Goal: Transaction & Acquisition: Book appointment/travel/reservation

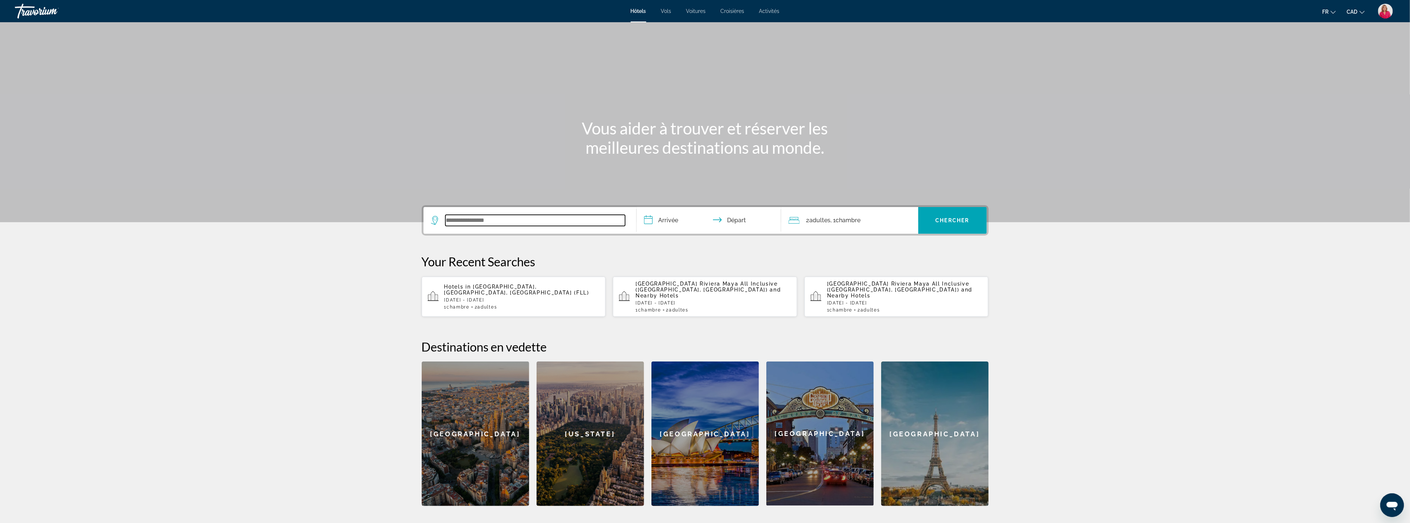
click at [500, 224] on input "Search widget" at bounding box center [535, 220] width 180 height 11
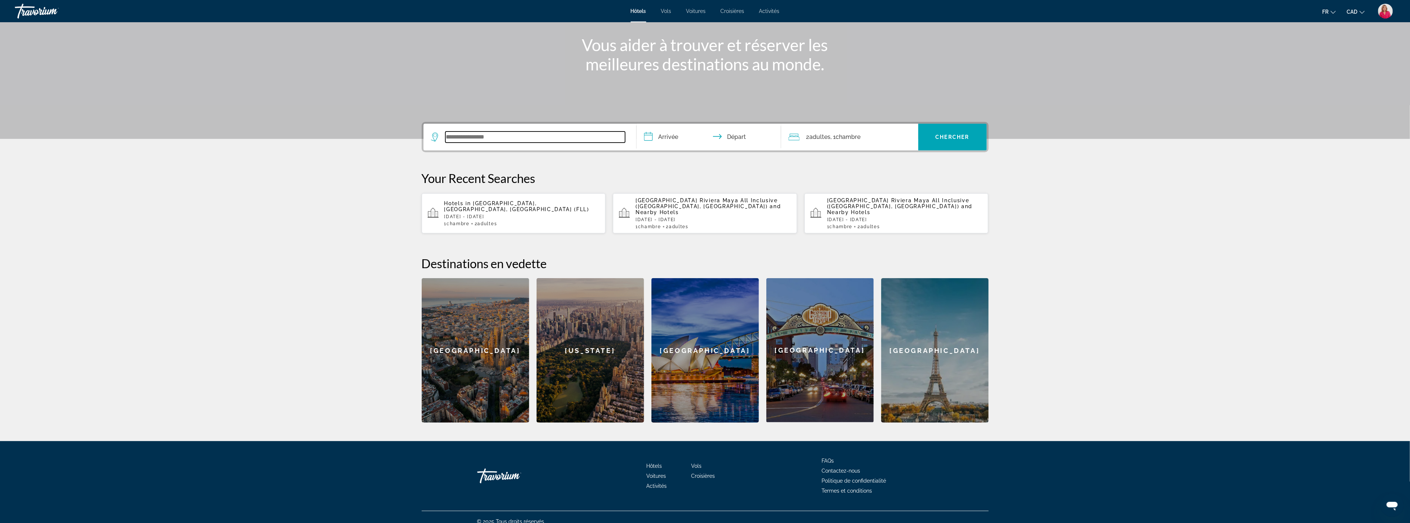
scroll to position [86, 0]
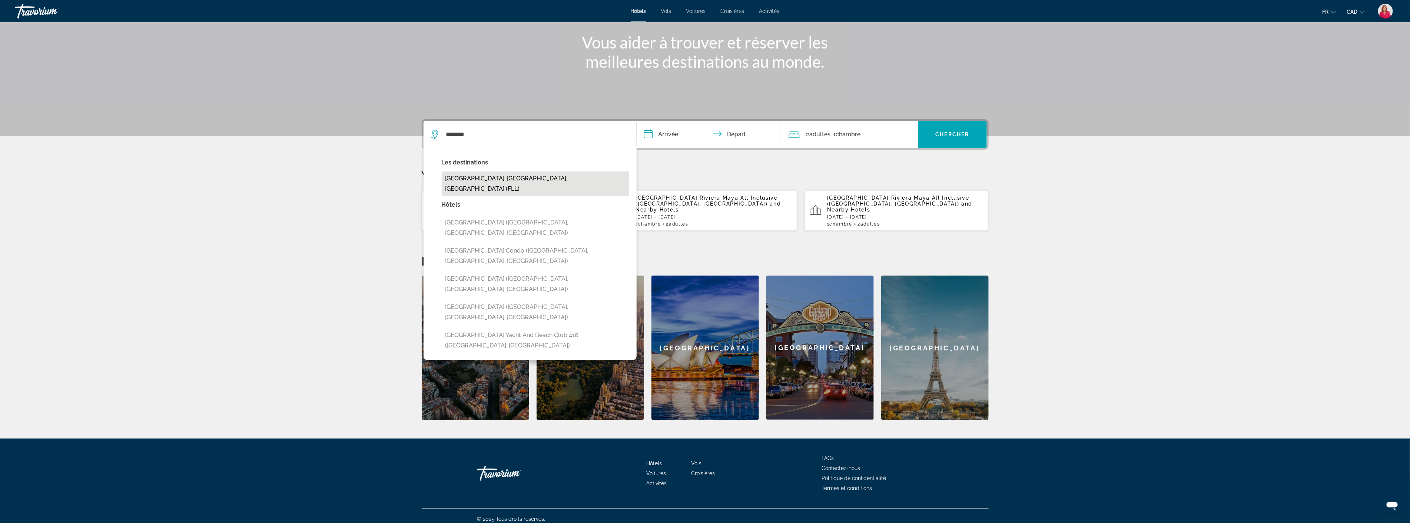
click at [497, 175] on button "[GEOGRAPHIC_DATA], [GEOGRAPHIC_DATA], [GEOGRAPHIC_DATA] (FLL)" at bounding box center [536, 184] width 188 height 24
type input "**********"
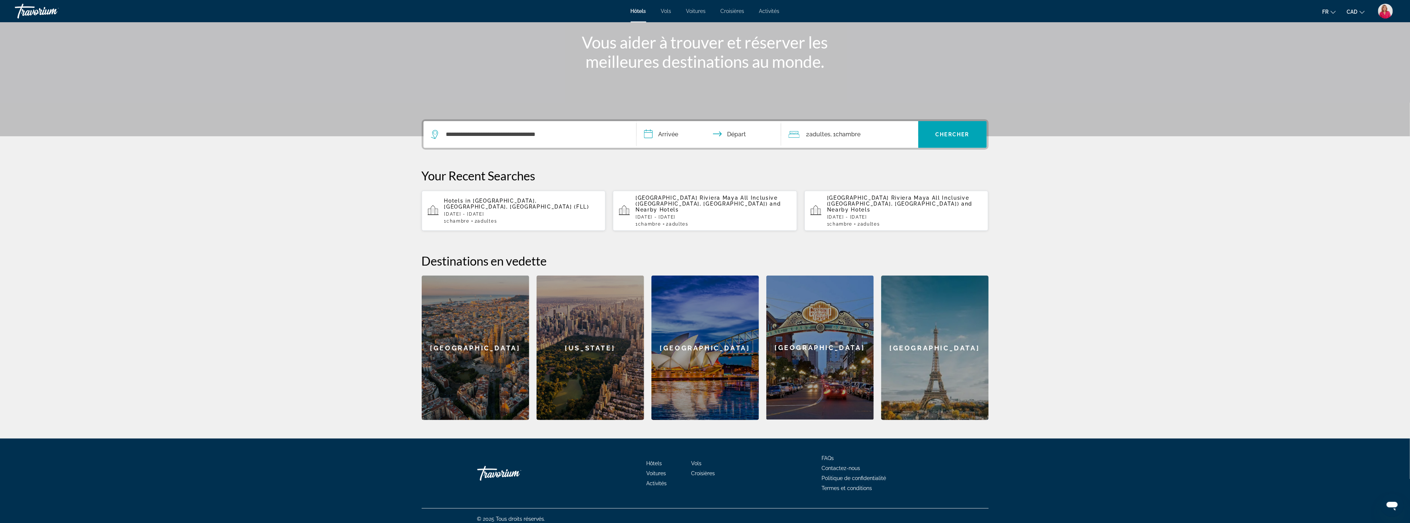
click at [679, 131] on input "**********" at bounding box center [710, 135] width 147 height 29
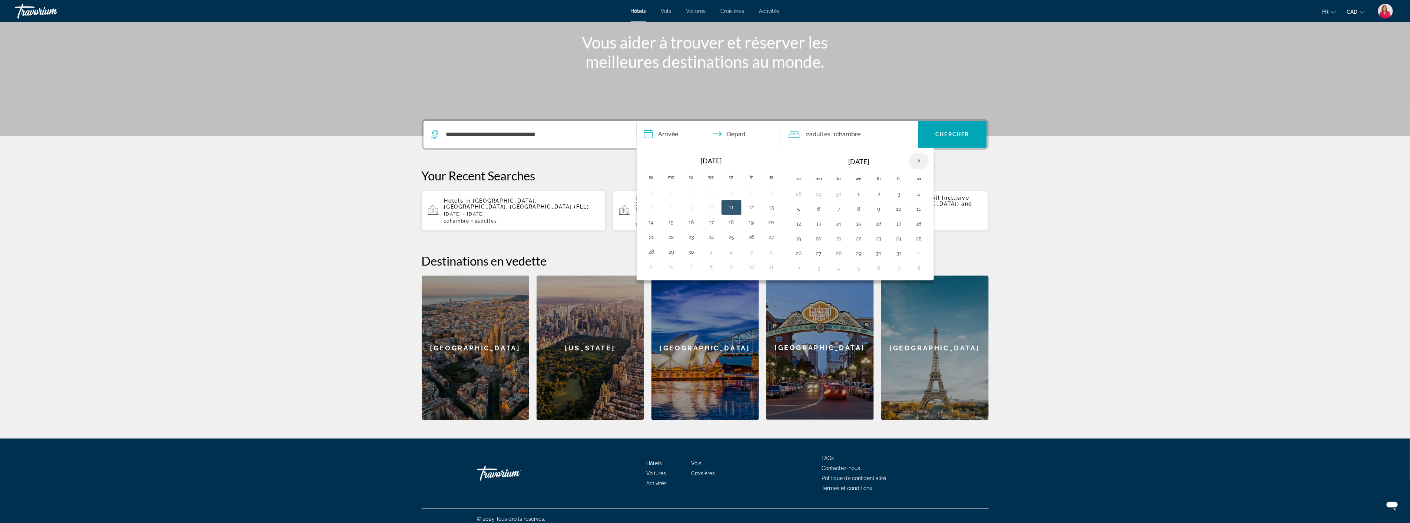
click at [925, 162] on th "Next month" at bounding box center [919, 161] width 20 height 16
click at [921, 162] on th "Next month" at bounding box center [919, 161] width 20 height 16
click at [900, 196] on button "2" at bounding box center [899, 194] width 12 height 10
click at [917, 195] on button "3" at bounding box center [919, 194] width 12 height 10
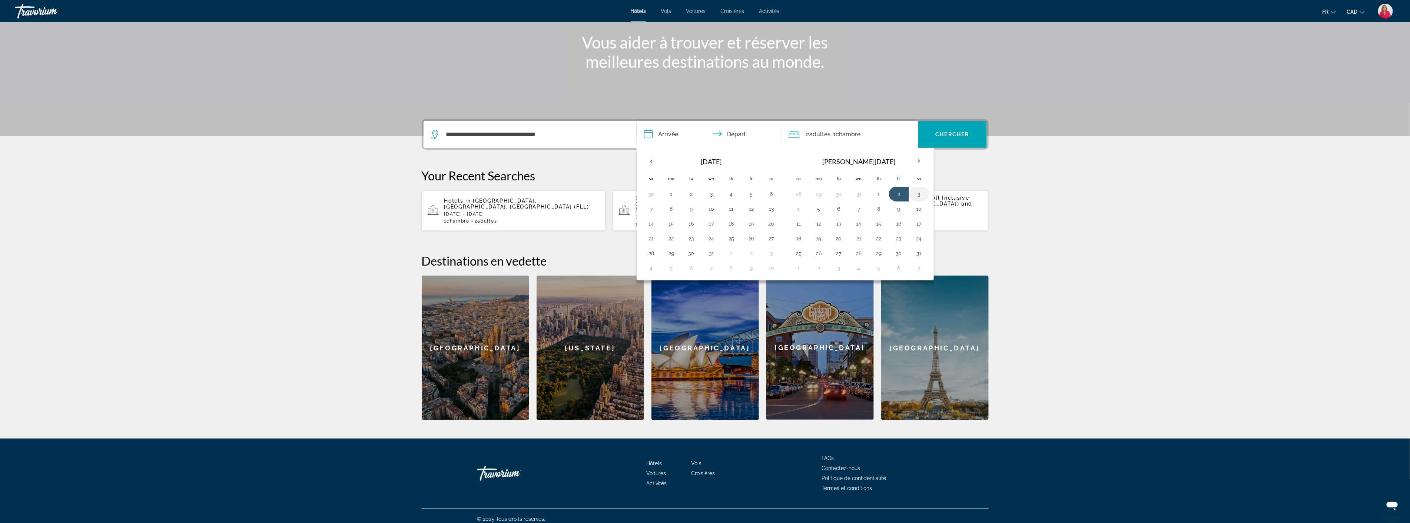
type input "**********"
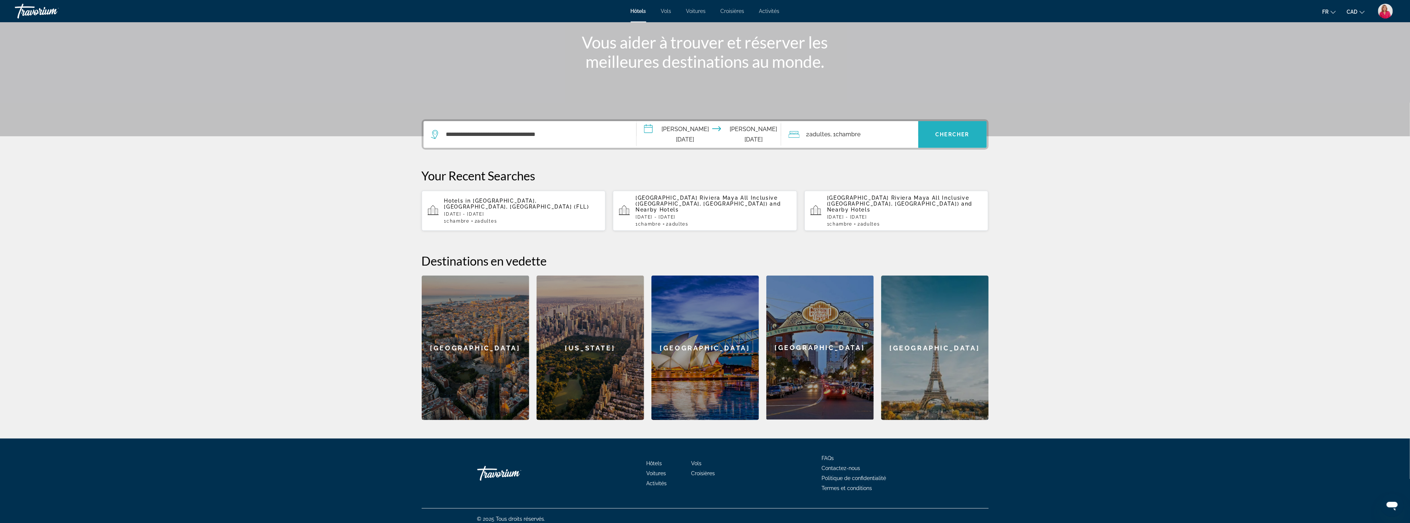
click at [943, 132] on span "Chercher" at bounding box center [953, 135] width 34 height 6
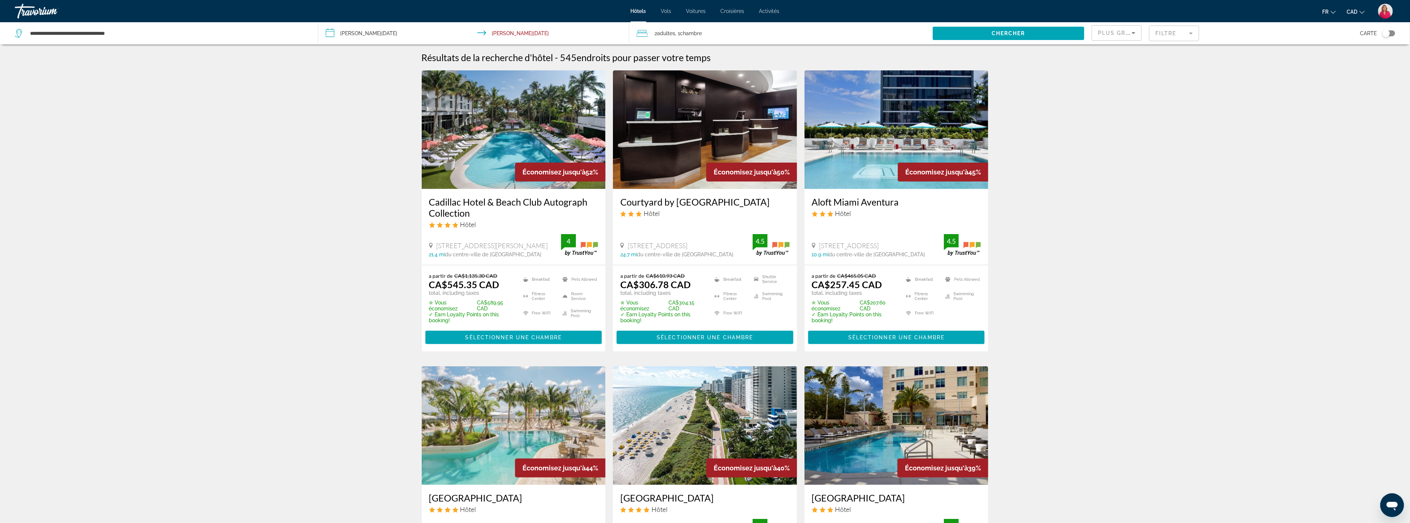
click at [1135, 36] on icon "Sort by" at bounding box center [1133, 33] width 9 height 9
click at [1172, 36] on div at bounding box center [705, 261] width 1410 height 523
click at [1171, 35] on mat-form-field "Filtre" at bounding box center [1174, 34] width 50 height 16
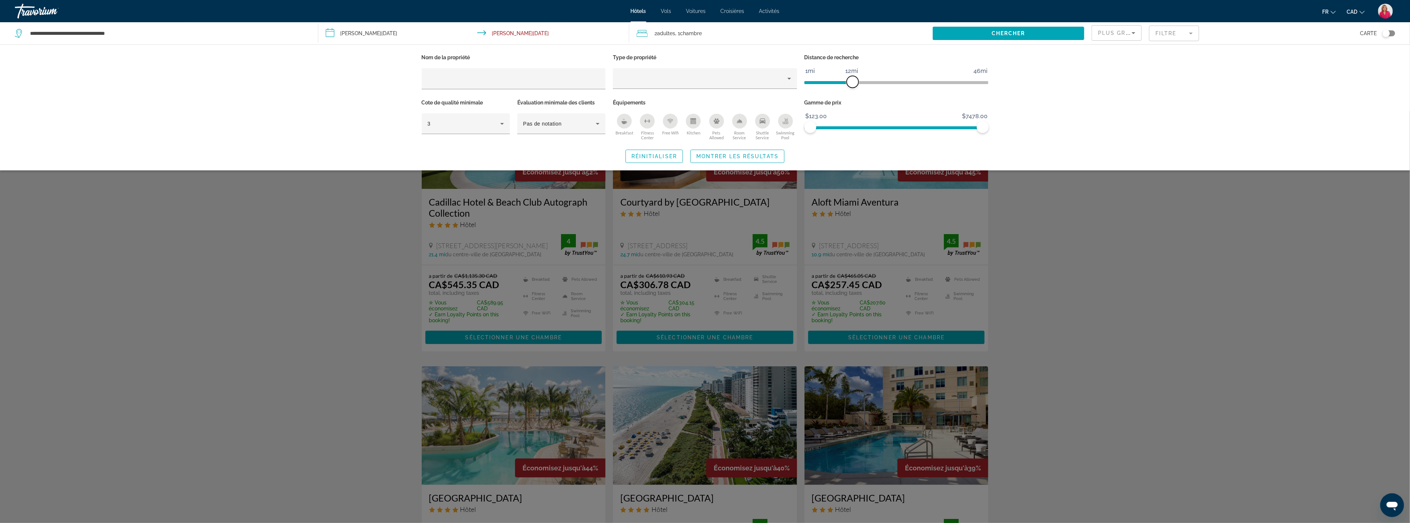
drag, startPoint x: 921, startPoint y: 83, endPoint x: 851, endPoint y: 80, distance: 70.1
click at [851, 80] on span "ngx-slider" at bounding box center [853, 82] width 12 height 12
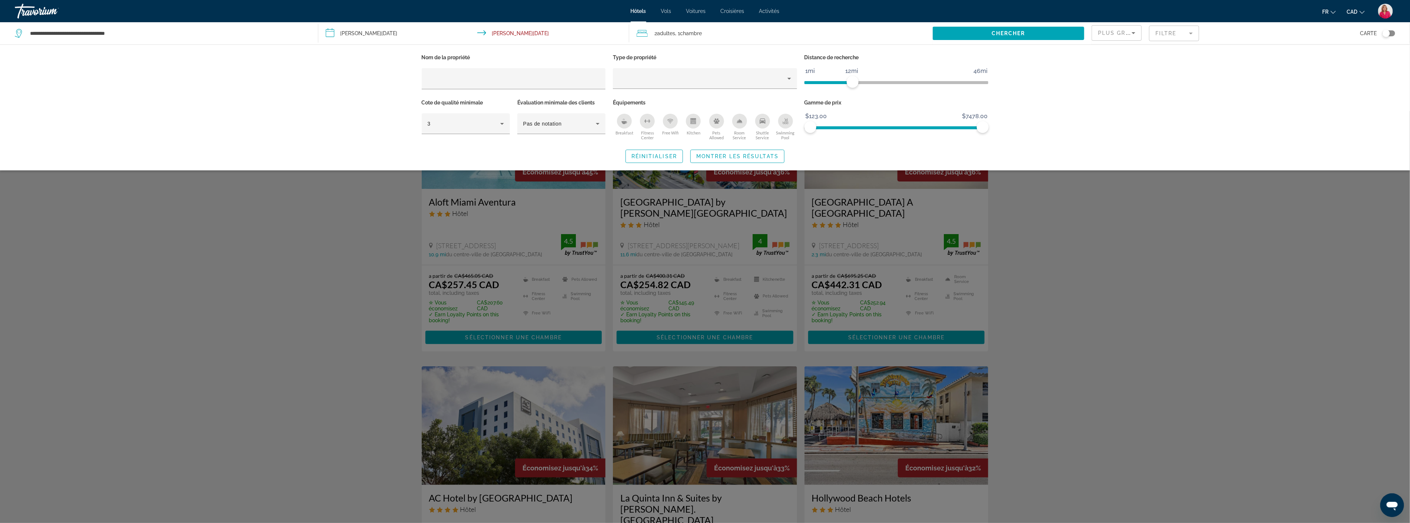
click at [1057, 87] on div "Nom de la propriété Type de propriété Distance de recherche 1mi 46mi 12mi Cote …" at bounding box center [705, 107] width 1410 height 126
click at [624, 120] on icon "Breakfast" at bounding box center [624, 121] width 6 height 6
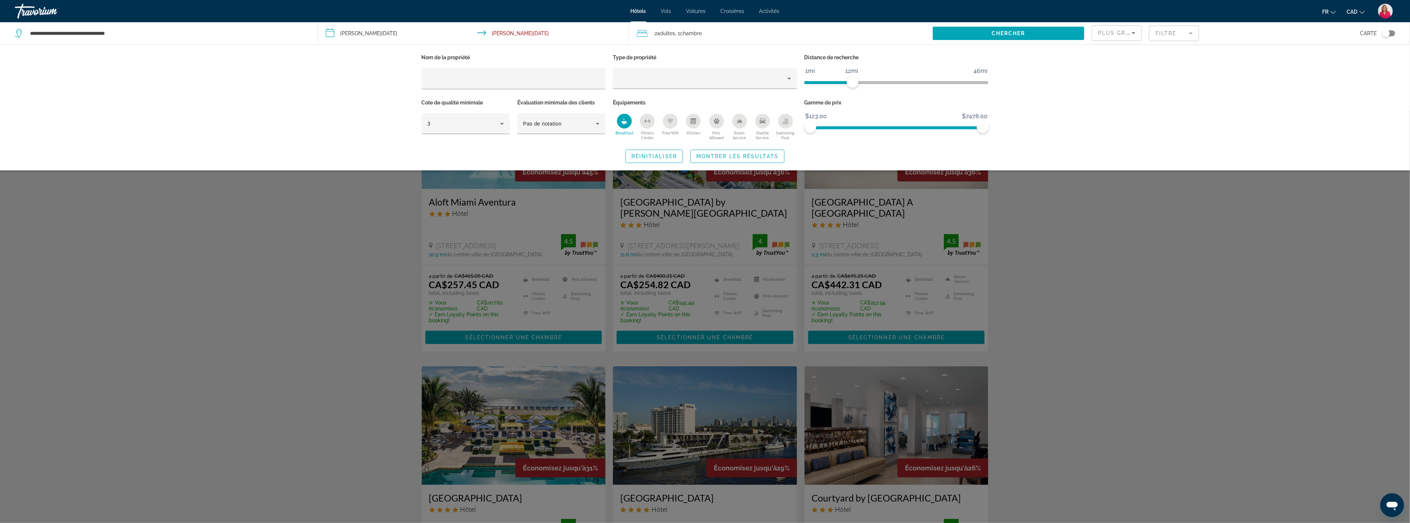
click at [1109, 91] on div "Nom de la propriété Type de propriété Distance de recherche 1mi 46mi 12mi Cote …" at bounding box center [705, 107] width 1410 height 126
click at [1065, 116] on div "Nom de la propriété Type de propriété Distance de recherche 1mi 46mi 12mi Cote …" at bounding box center [705, 107] width 1410 height 126
click at [1065, 213] on div "Search widget" at bounding box center [705, 317] width 1410 height 412
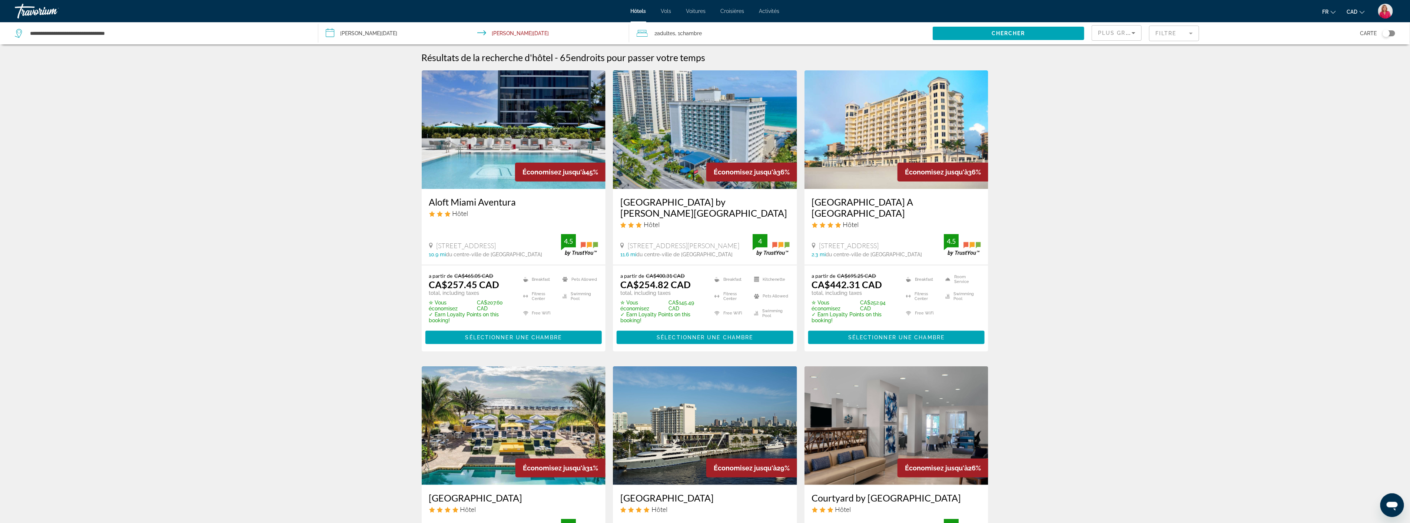
click at [1167, 38] on mat-form-field "Filtre" at bounding box center [1174, 34] width 50 height 16
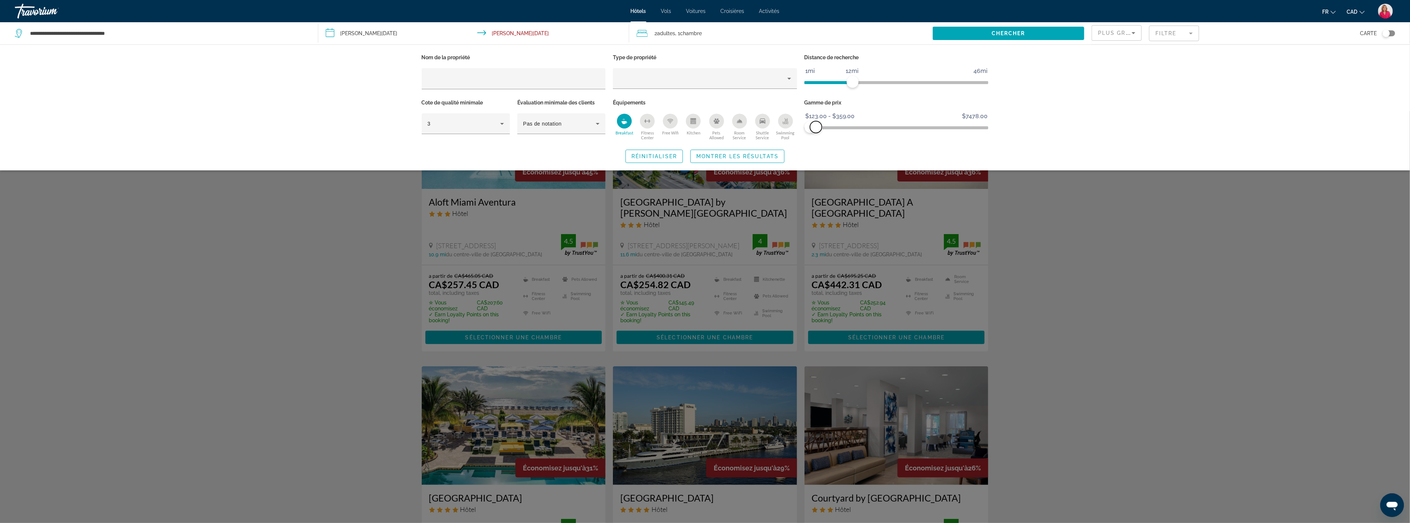
drag, startPoint x: 982, startPoint y: 125, endPoint x: 816, endPoint y: 135, distance: 166.3
click at [816, 135] on div "Gamme de prix $123.00 $7478.00 $123.00 $359.00 $123.00 - $359.00" at bounding box center [897, 119] width 192 height 45
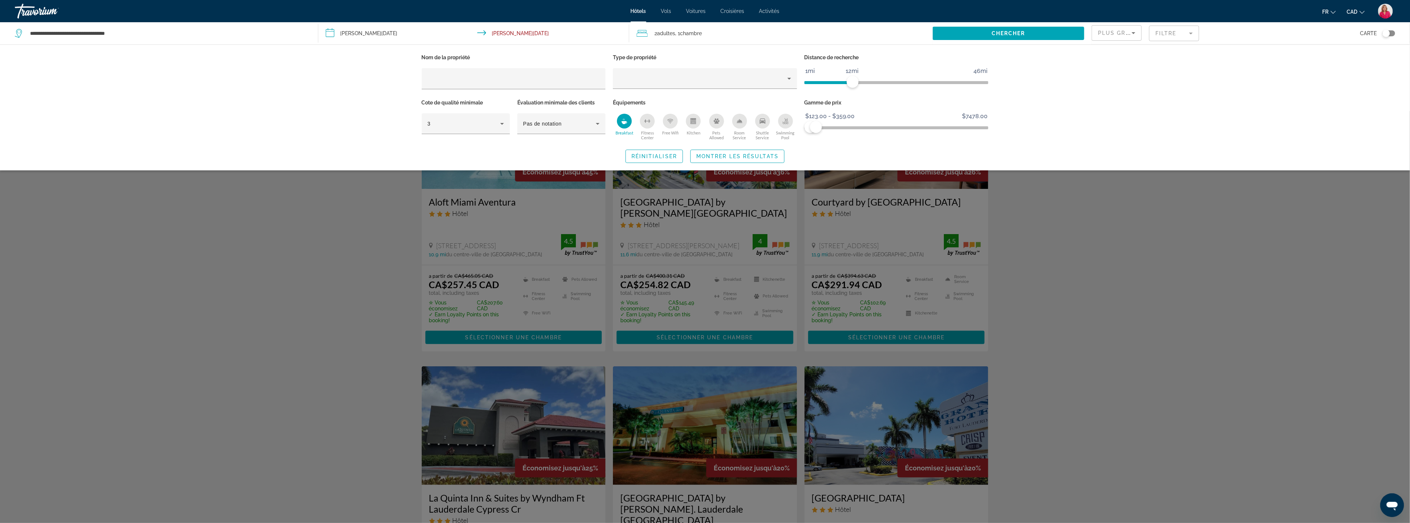
click at [1078, 235] on div "Search widget" at bounding box center [705, 317] width 1410 height 412
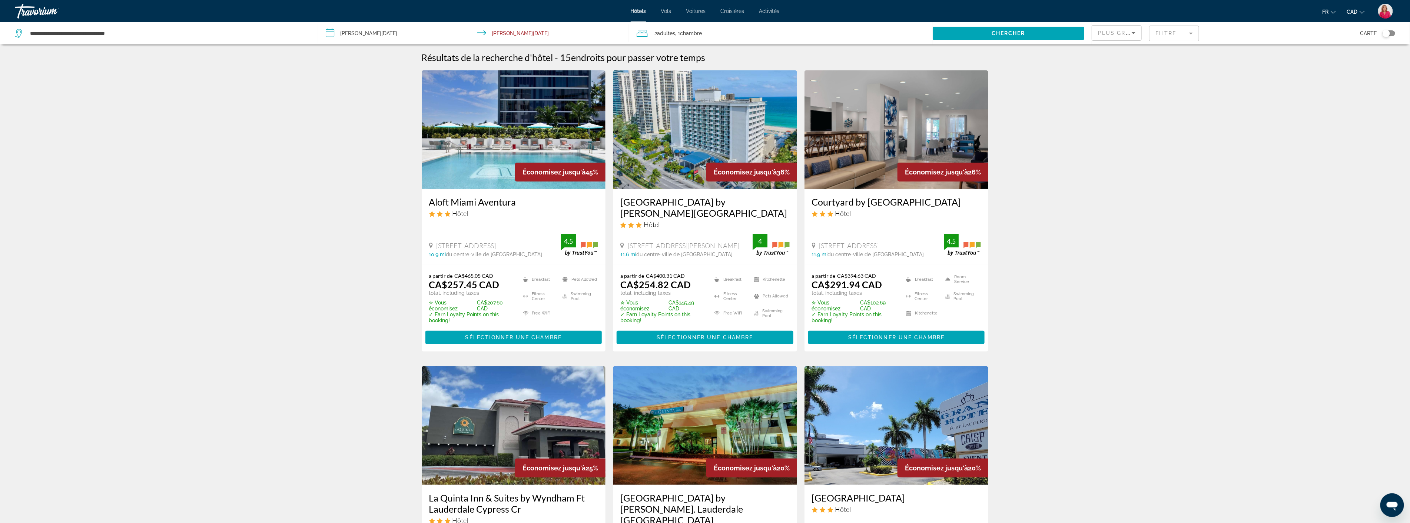
click at [706, 159] on img "Main content" at bounding box center [705, 129] width 184 height 119
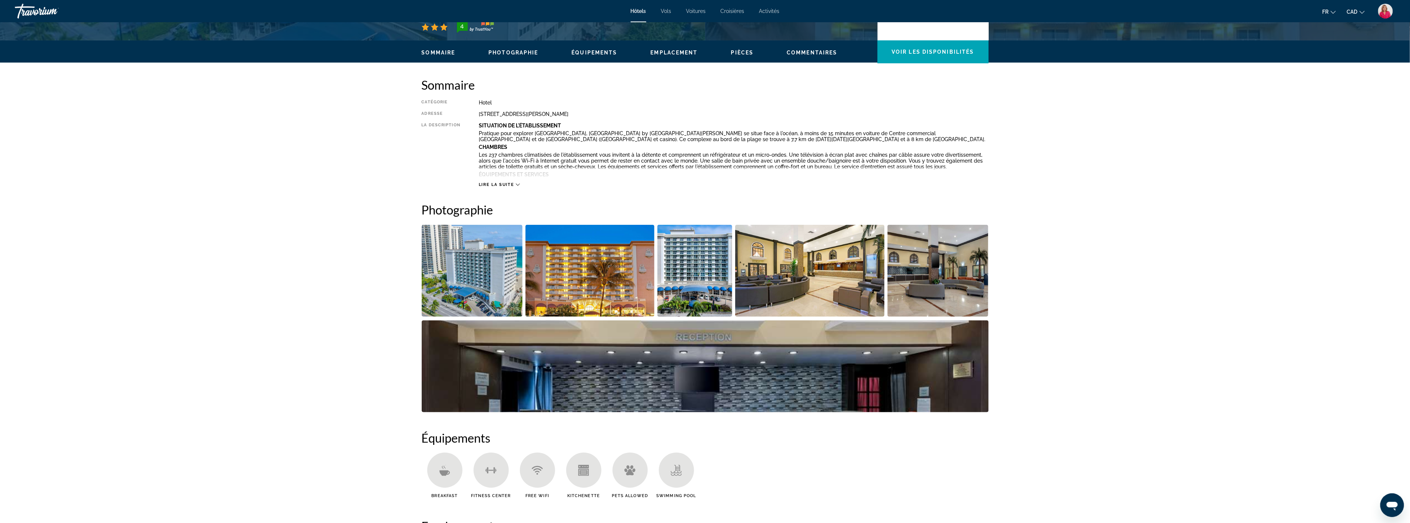
scroll to position [247, 0]
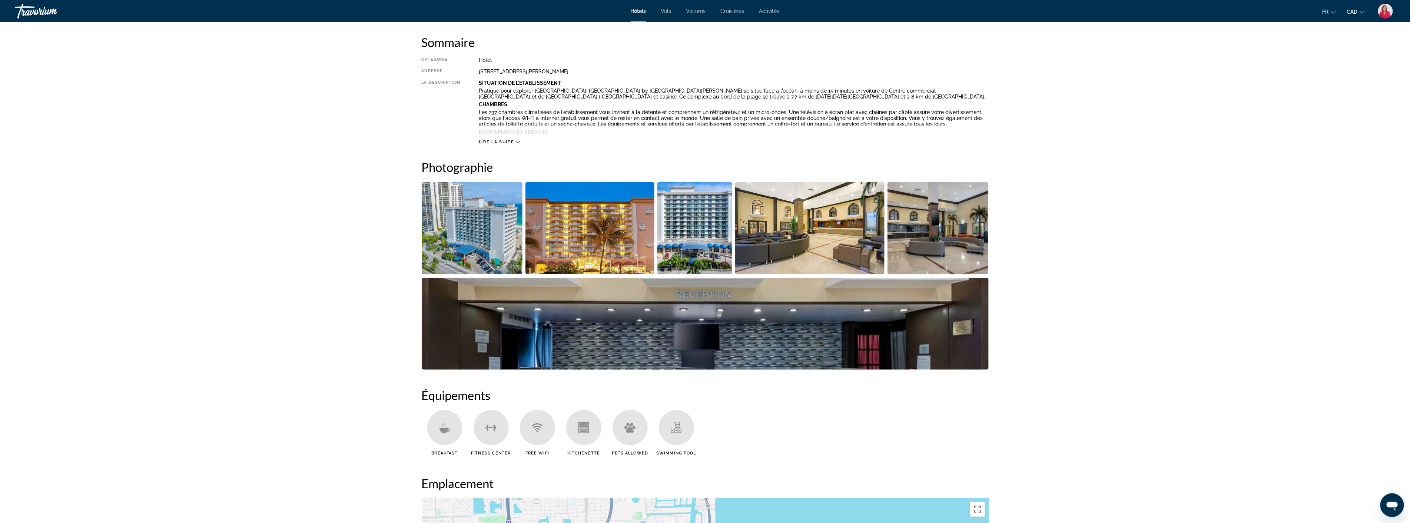
click at [835, 240] on img "Open full-screen image slider" at bounding box center [809, 228] width 149 height 92
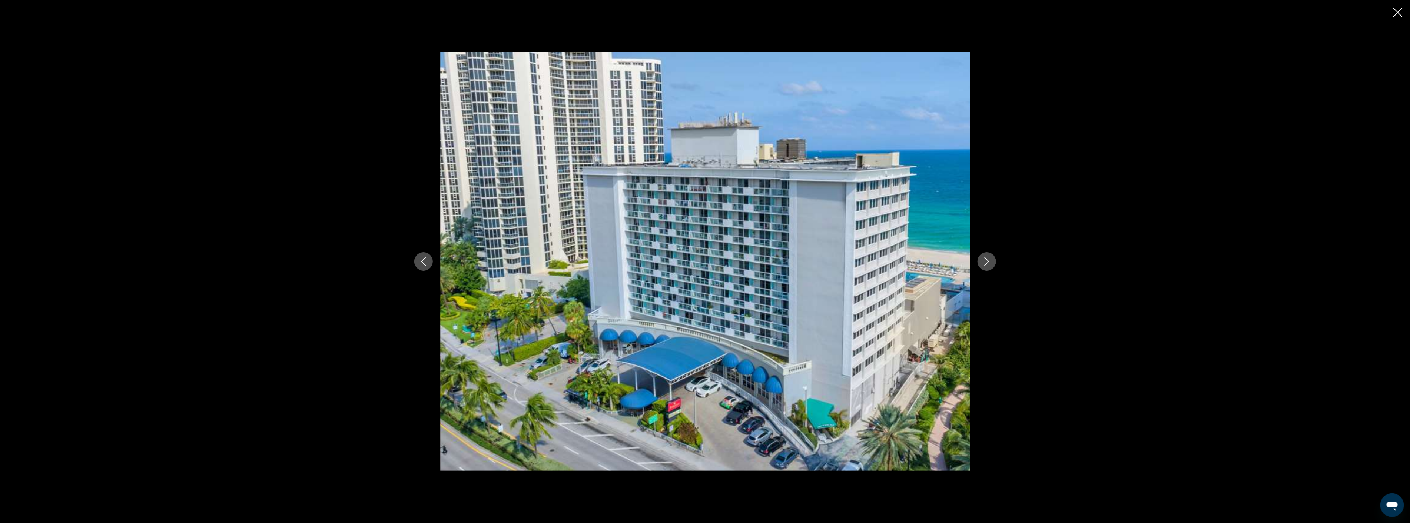
click at [988, 259] on icon "Next image" at bounding box center [986, 261] width 9 height 9
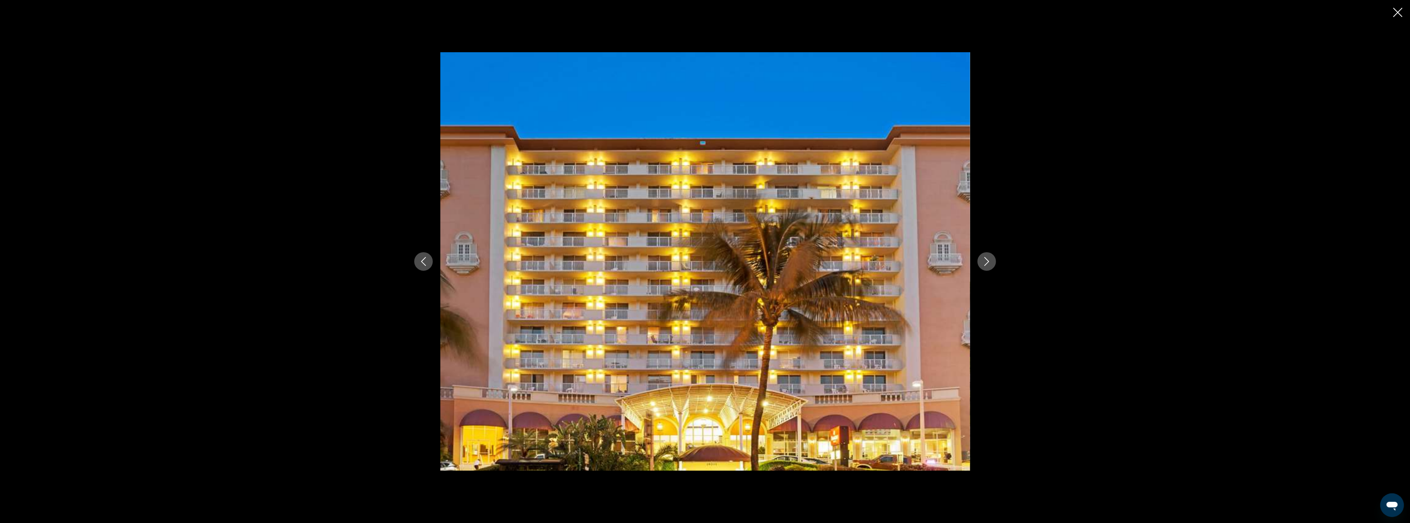
click at [988, 259] on icon "Next image" at bounding box center [986, 261] width 9 height 9
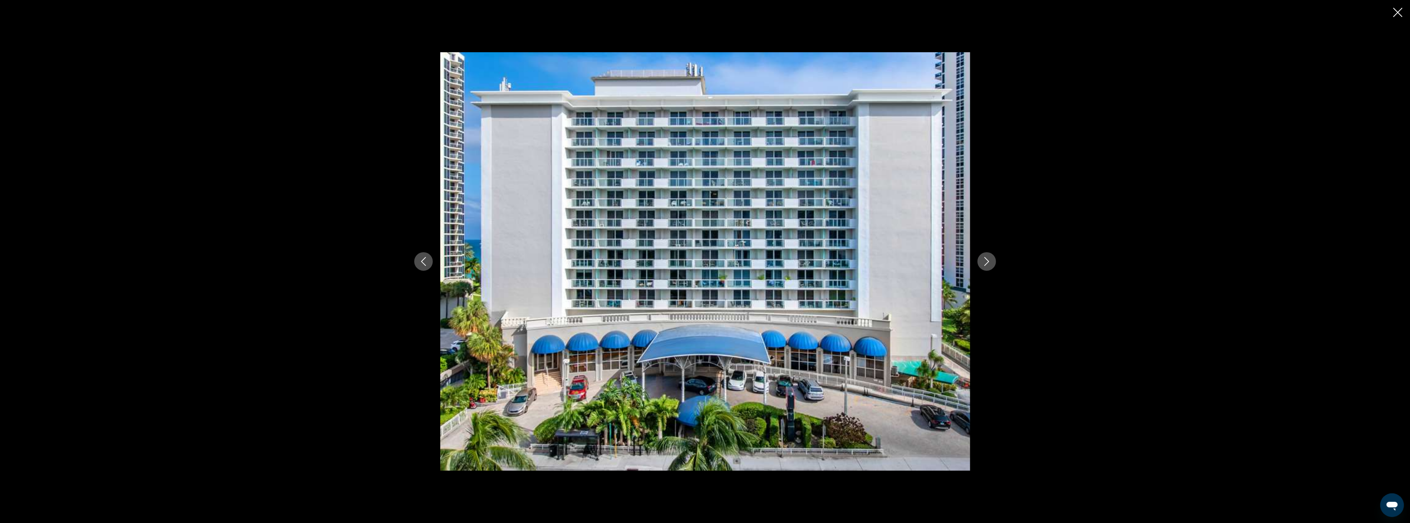
click at [988, 259] on icon "Next image" at bounding box center [986, 261] width 9 height 9
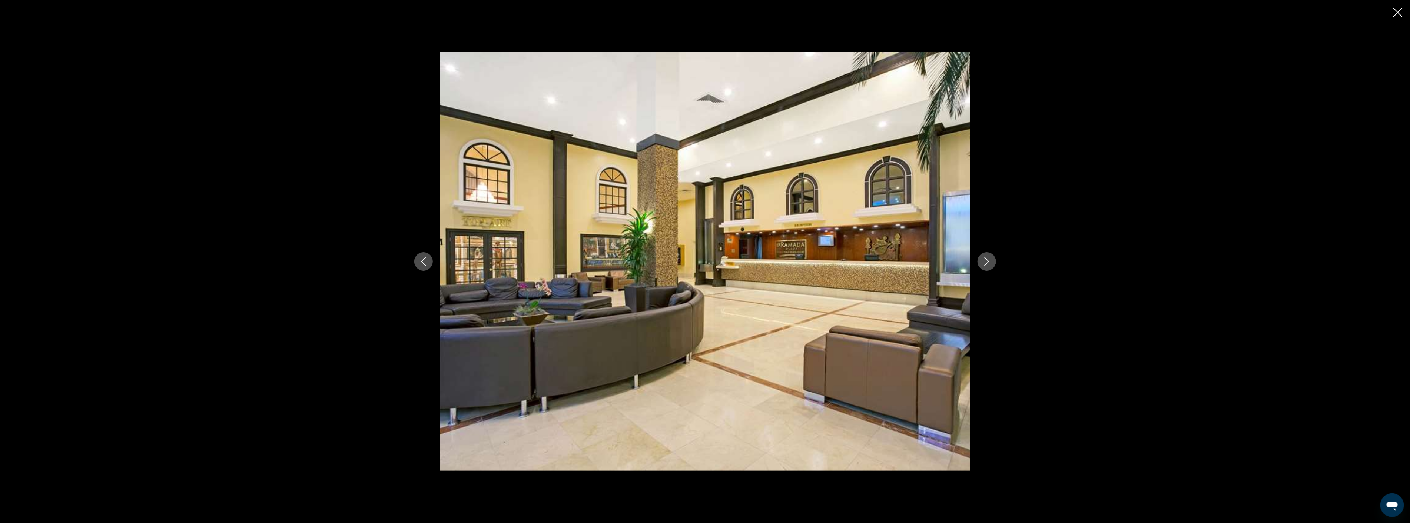
click at [988, 259] on icon "Next image" at bounding box center [986, 261] width 9 height 9
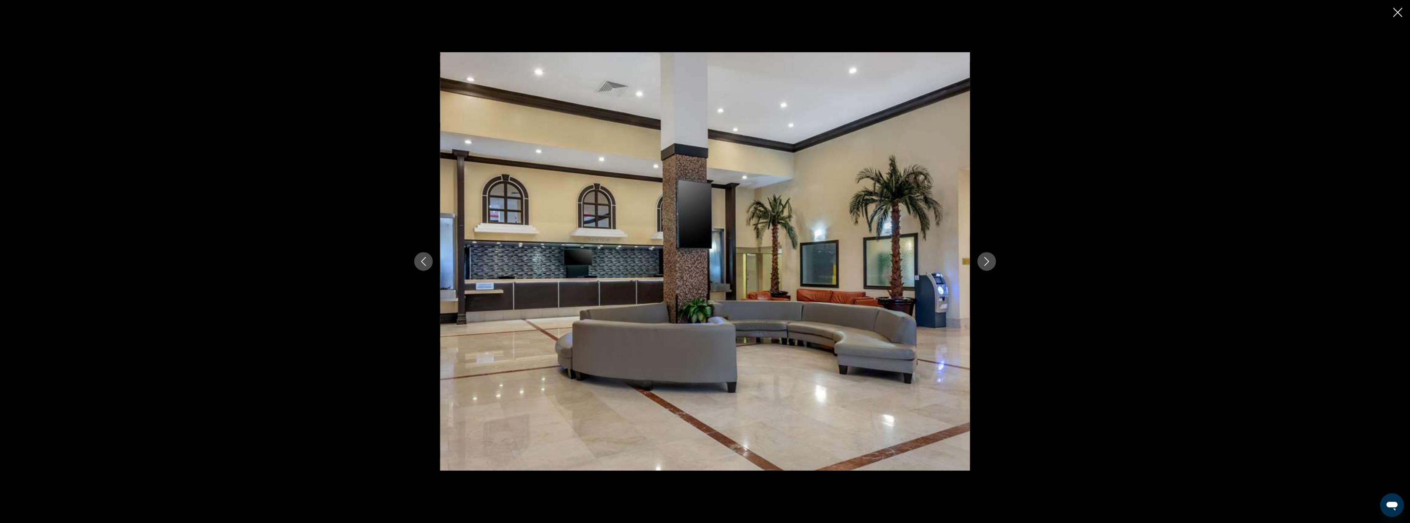
click at [988, 259] on icon "Next image" at bounding box center [986, 261] width 9 height 9
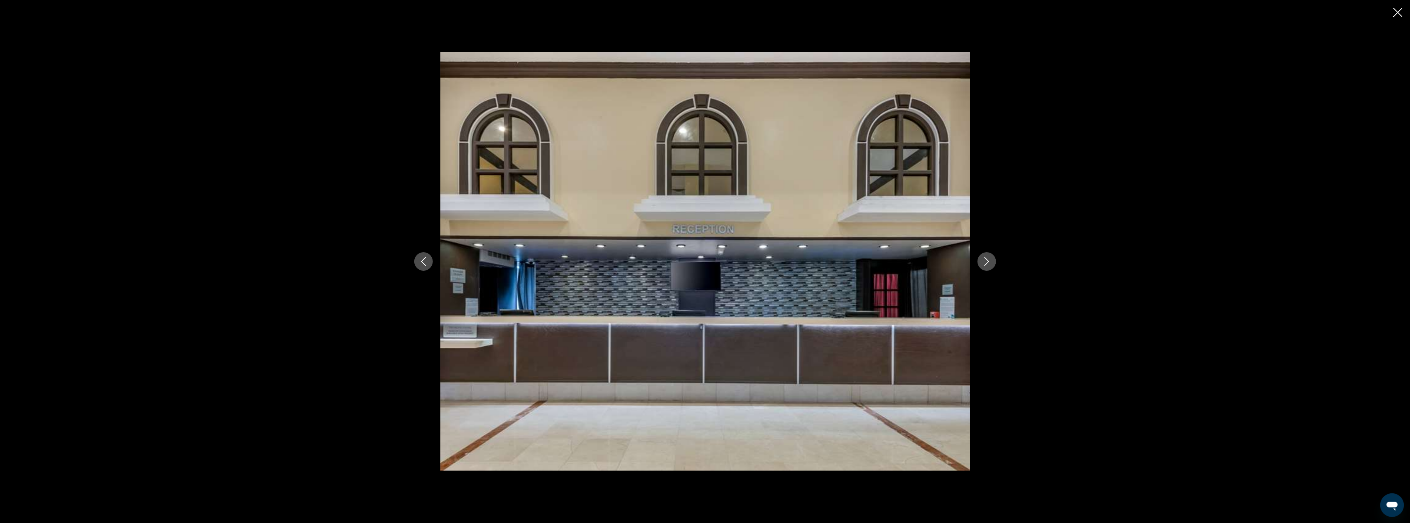
click at [988, 259] on icon "Next image" at bounding box center [986, 261] width 9 height 9
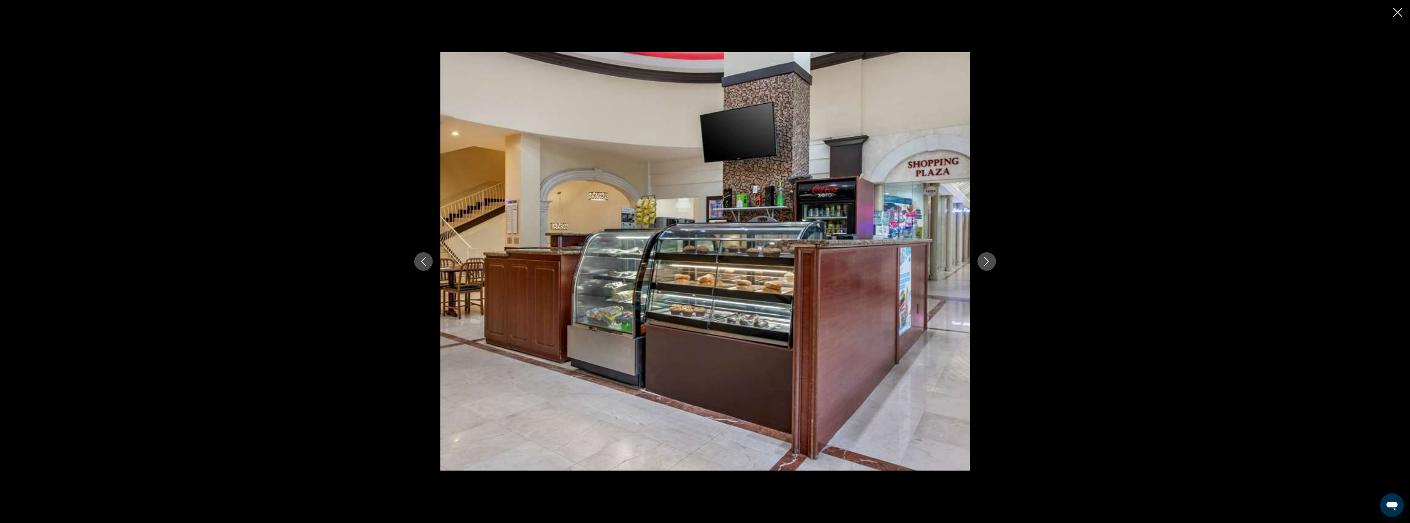
click at [988, 259] on icon "Next image" at bounding box center [986, 261] width 9 height 9
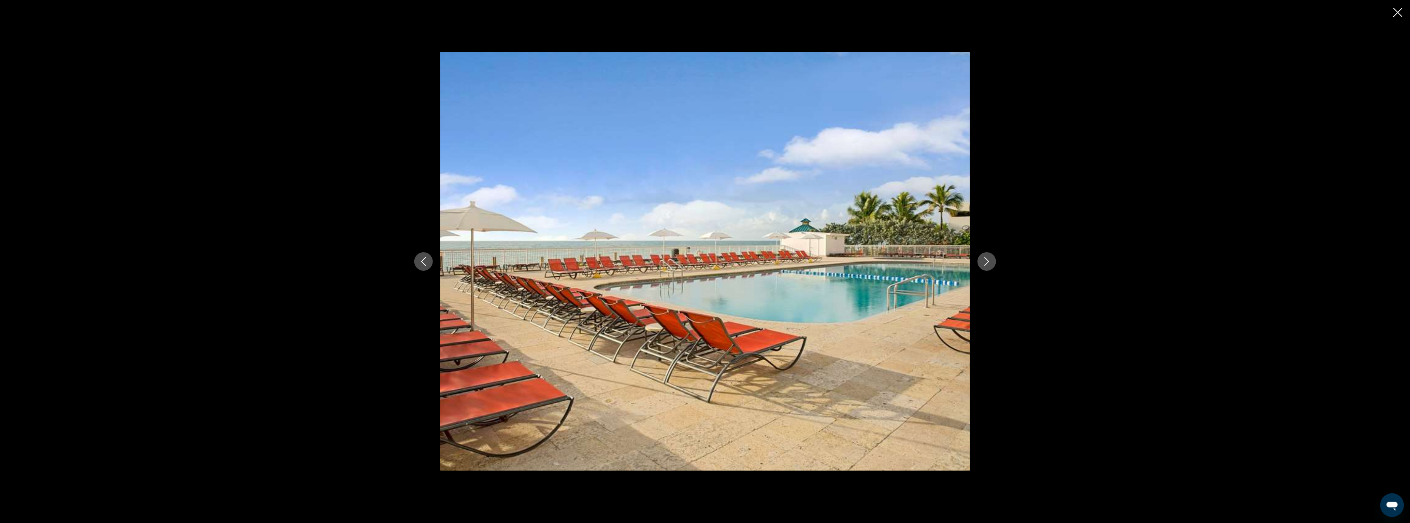
scroll to position [412, 0]
click at [1396, 10] on icon "Close slideshow" at bounding box center [1397, 12] width 9 height 9
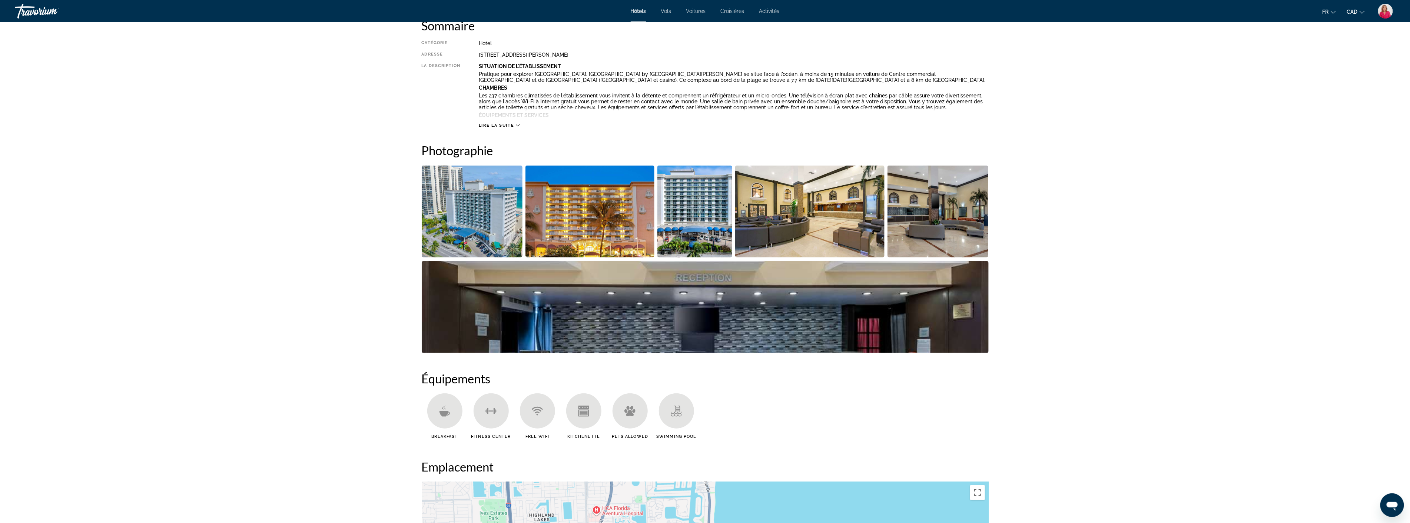
scroll to position [247, 0]
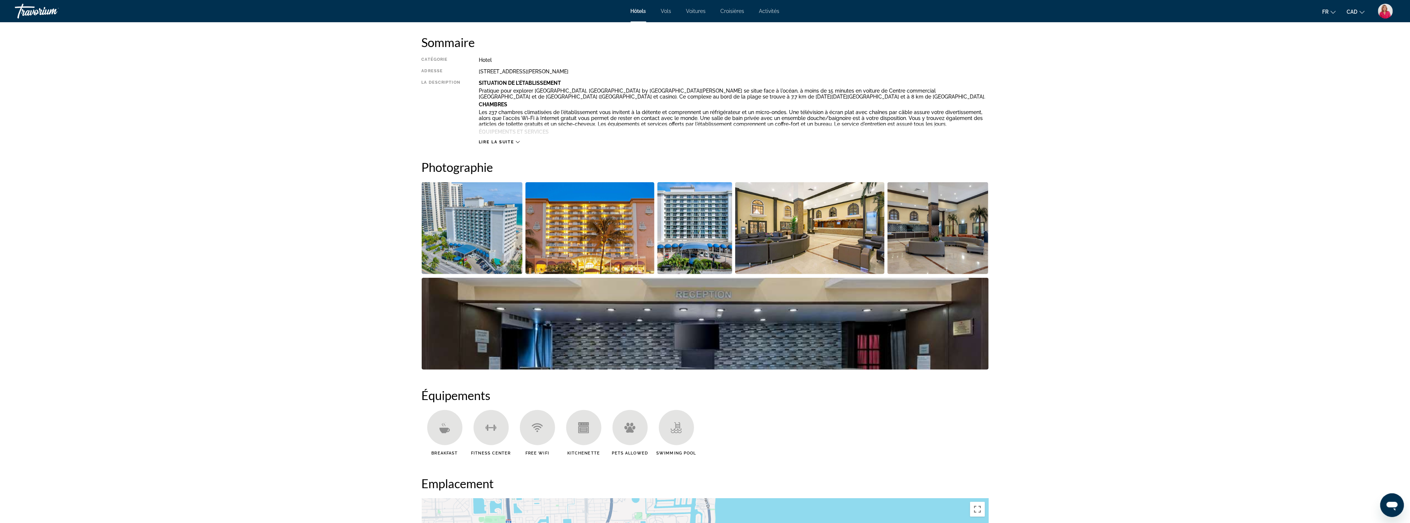
click at [518, 141] on icon "Main content" at bounding box center [518, 142] width 4 height 4
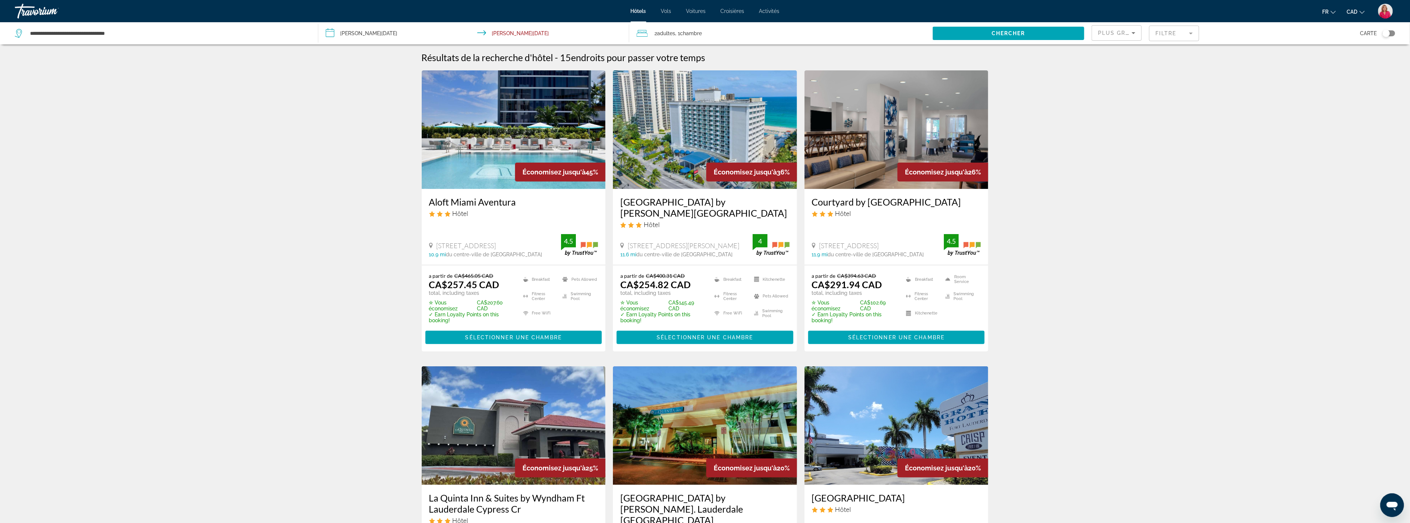
click at [866, 165] on img "Main content" at bounding box center [897, 129] width 184 height 119
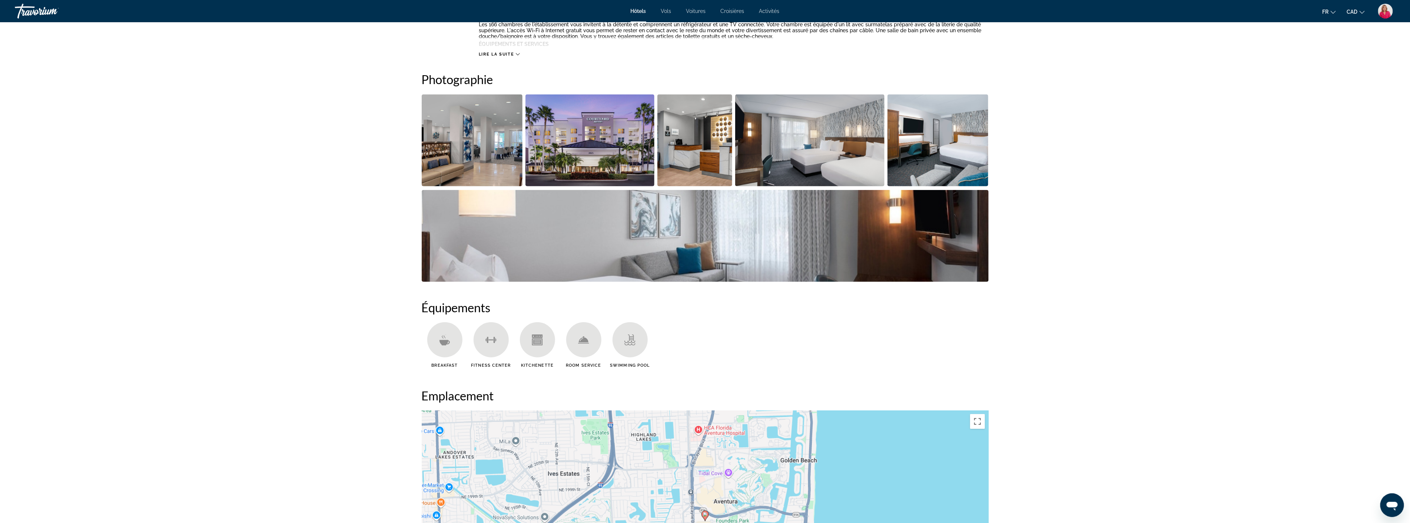
scroll to position [194, 0]
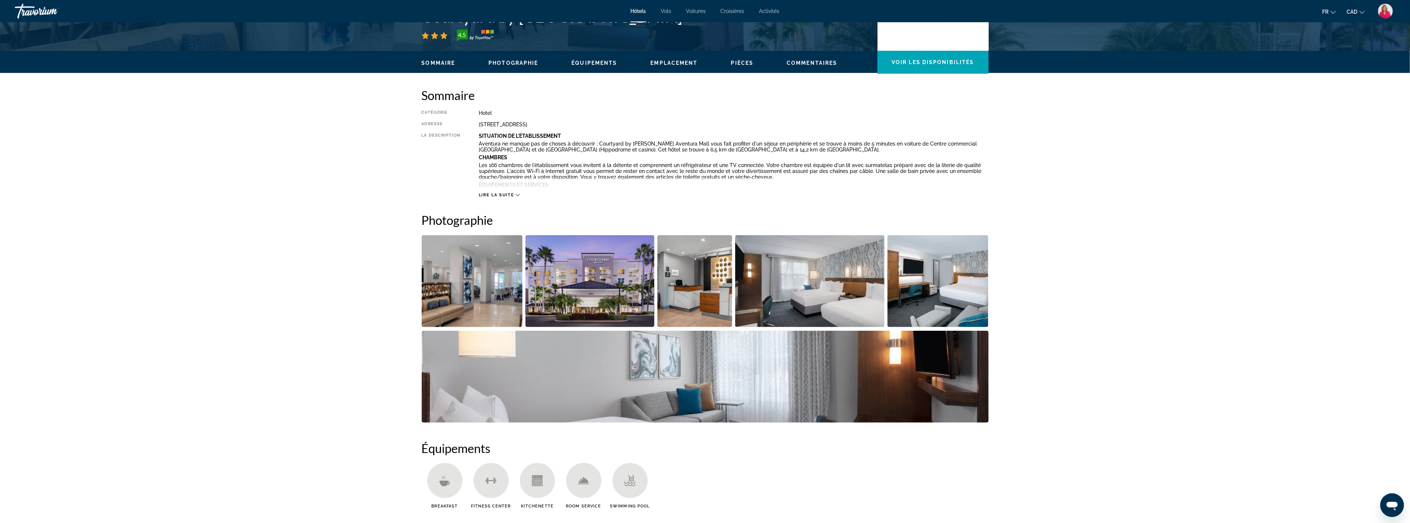
click at [513, 194] on span "Lire la suite" at bounding box center [496, 195] width 35 height 5
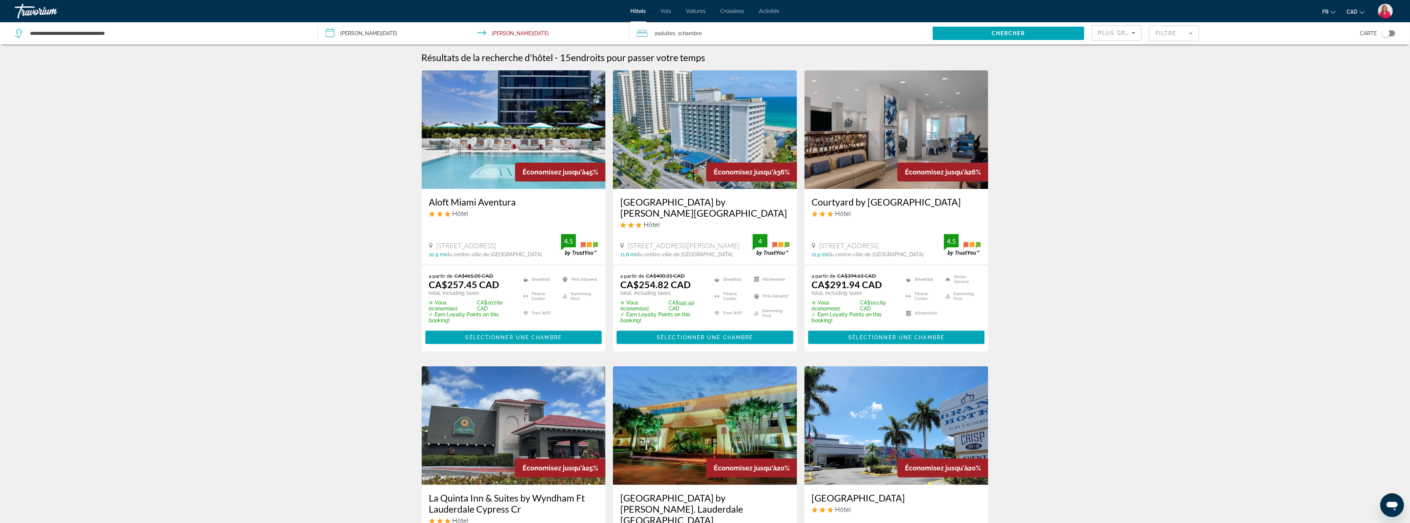
click at [1166, 32] on mat-form-field "Filtre" at bounding box center [1174, 34] width 50 height 16
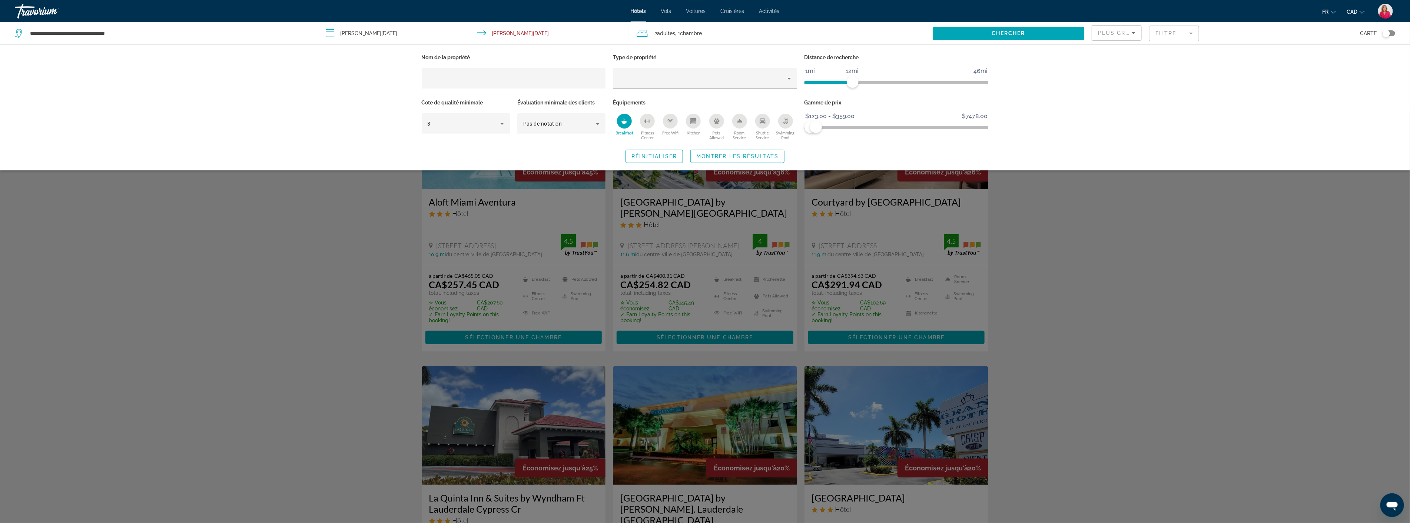
click at [762, 121] on icon "Shuttle Service" at bounding box center [763, 121] width 6 height 5
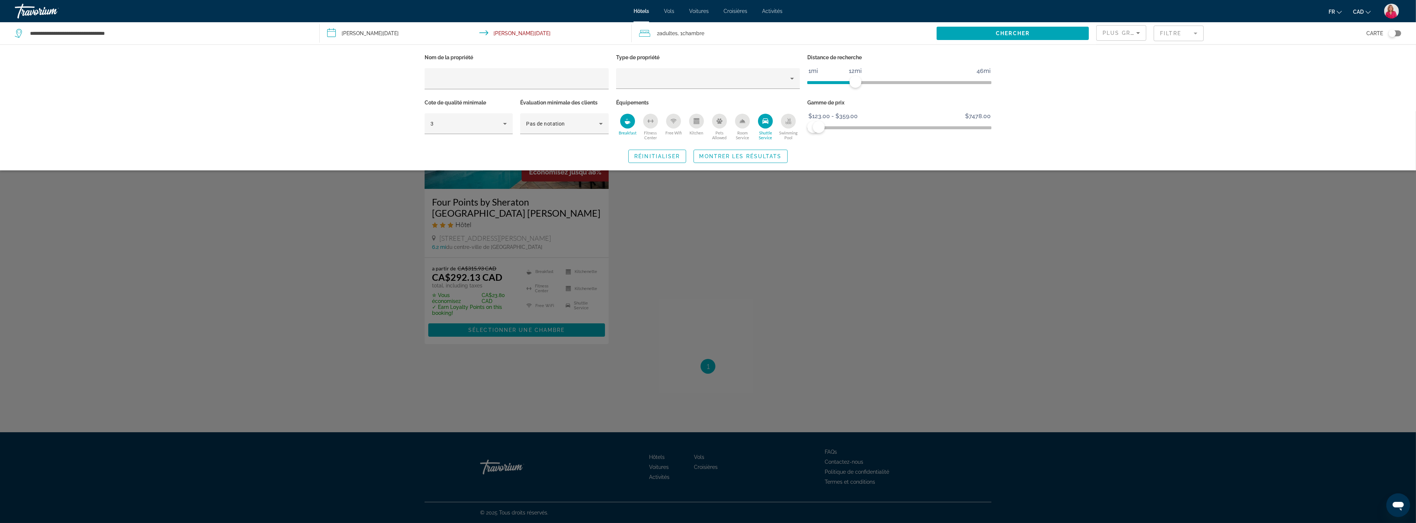
click at [776, 241] on div "Search widget" at bounding box center [708, 317] width 1416 height 412
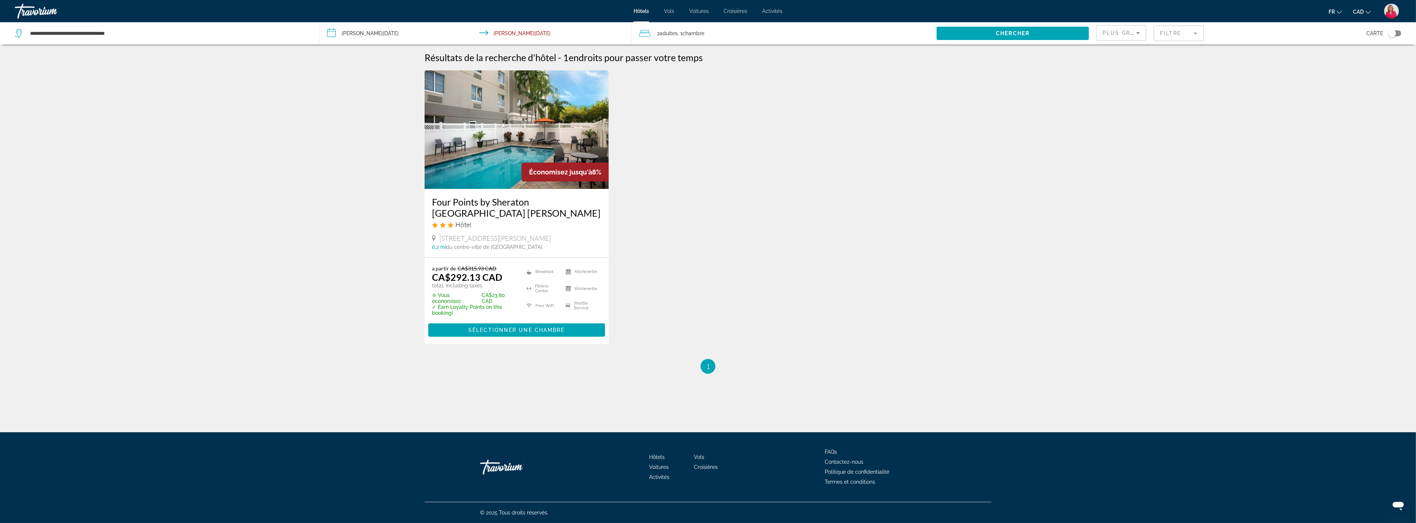
click at [494, 200] on h3 "Four Points by Sheraton [GEOGRAPHIC_DATA] [PERSON_NAME]" at bounding box center [516, 207] width 169 height 22
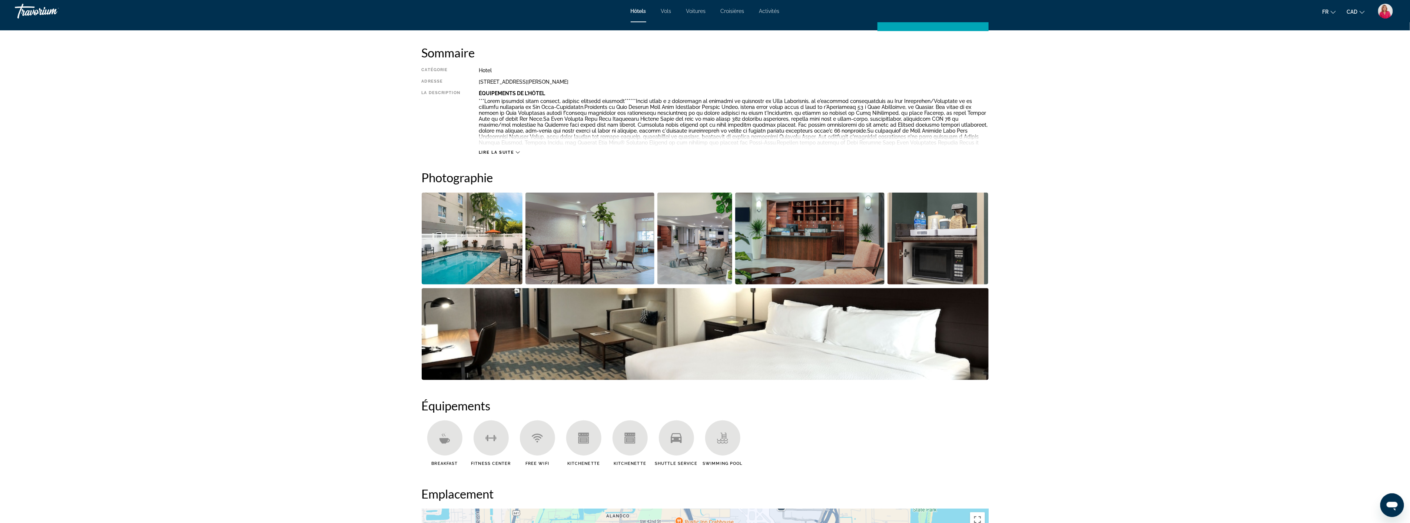
scroll to position [235, 0]
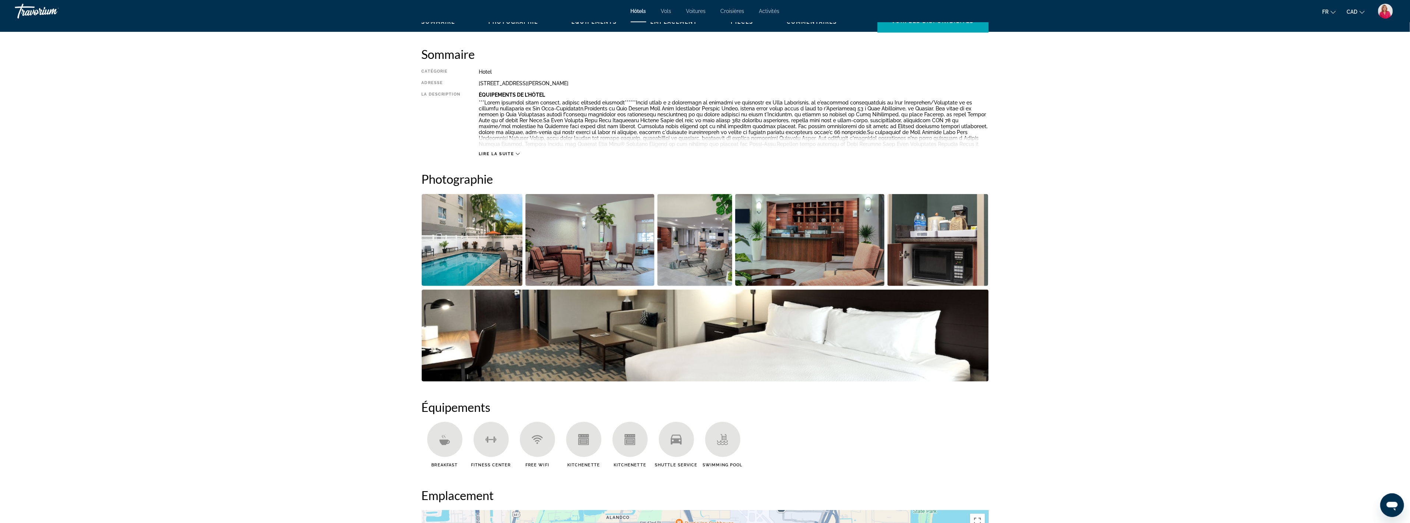
click at [480, 247] on img "Open full-screen image slider" at bounding box center [472, 240] width 101 height 92
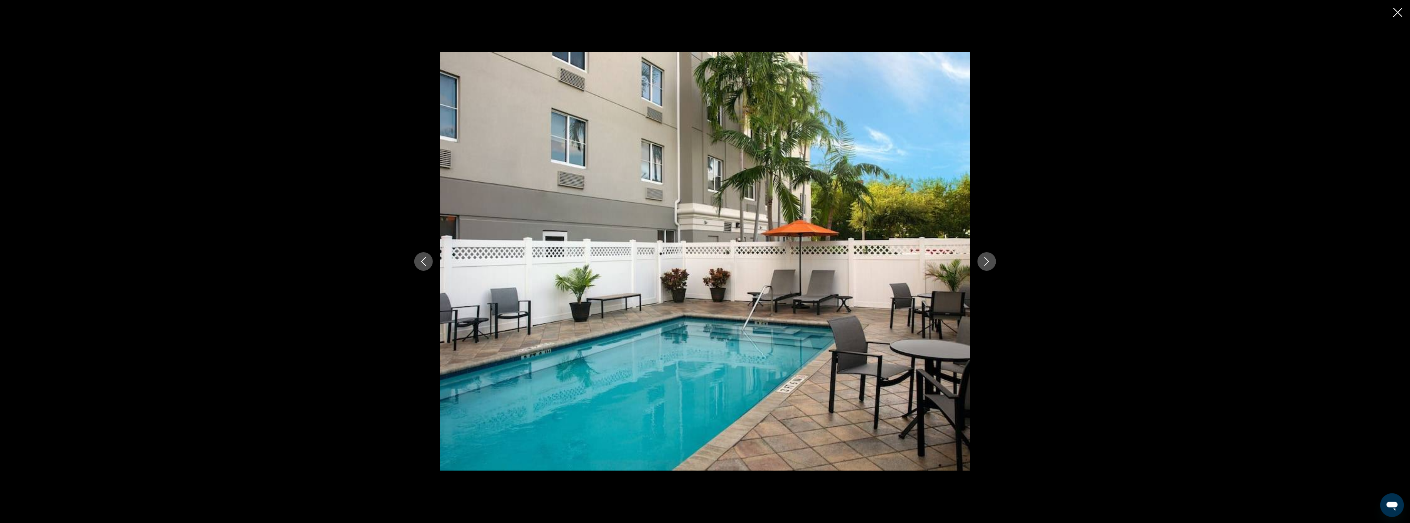
click at [991, 260] on icon "Next image" at bounding box center [986, 261] width 9 height 9
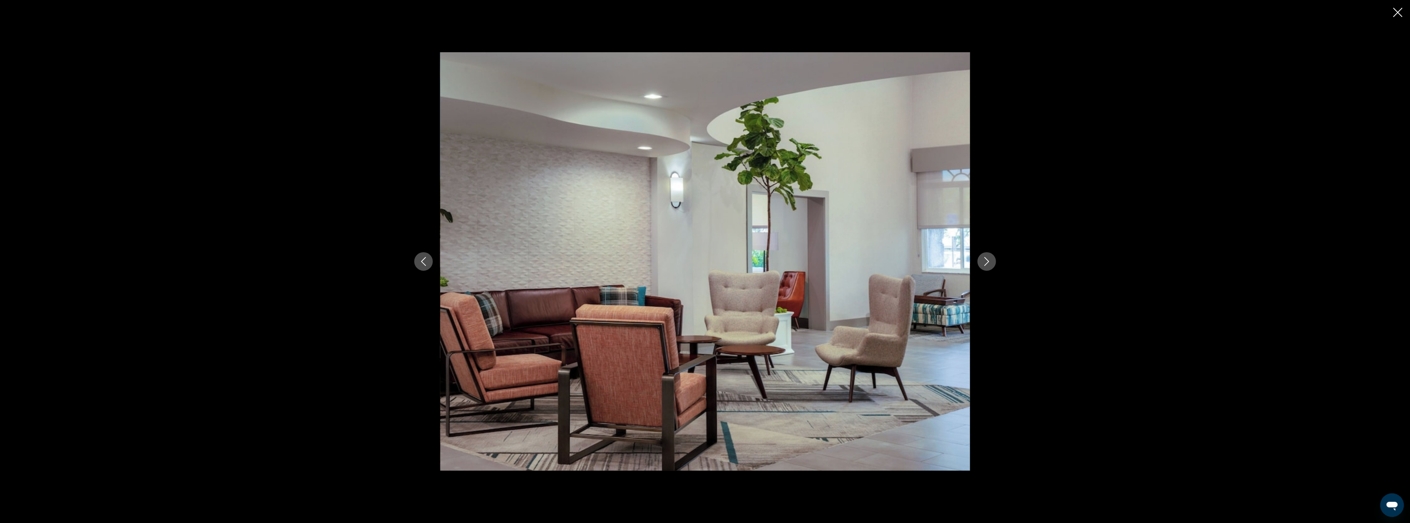
click at [991, 260] on icon "Next image" at bounding box center [986, 261] width 9 height 9
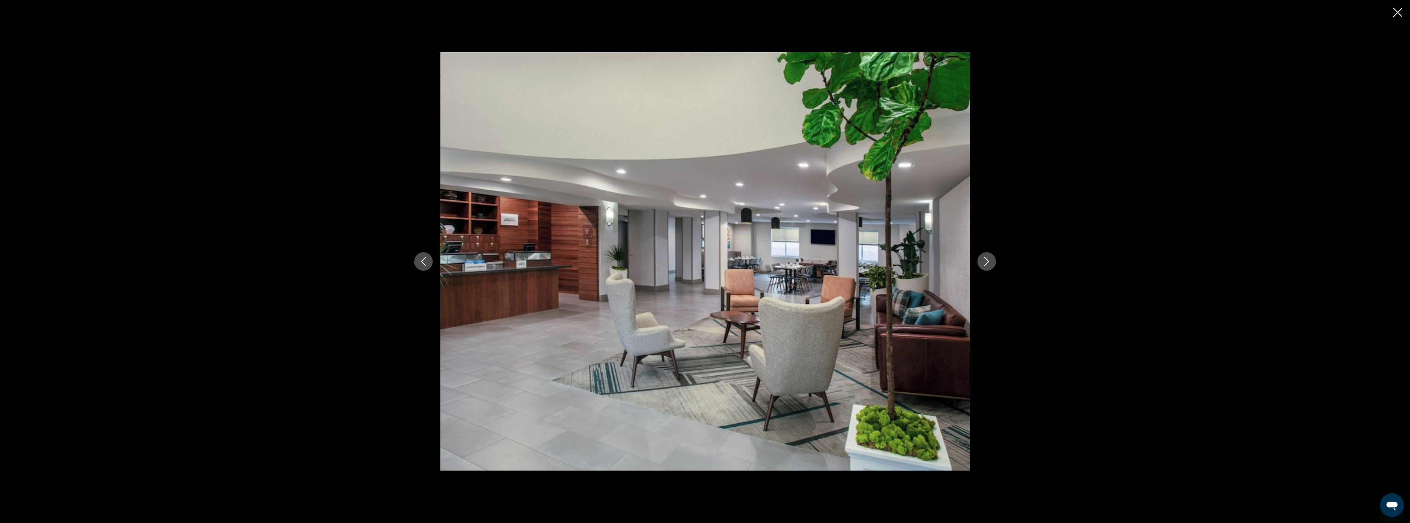
click at [990, 258] on icon "Next image" at bounding box center [986, 261] width 9 height 9
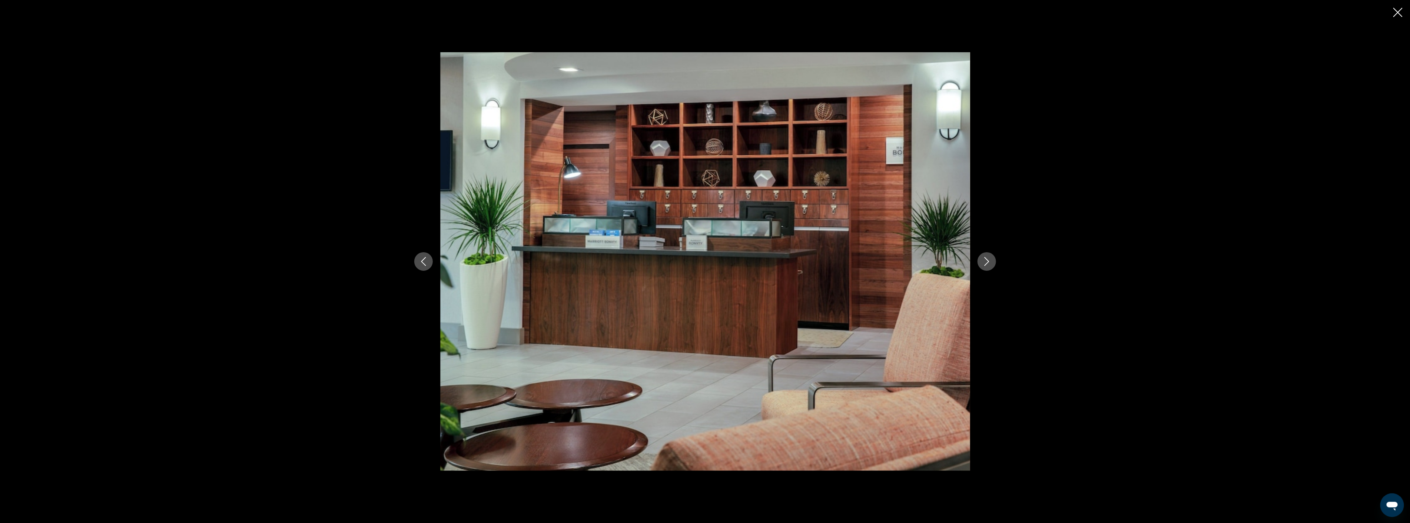
click at [990, 258] on icon "Next image" at bounding box center [986, 261] width 9 height 9
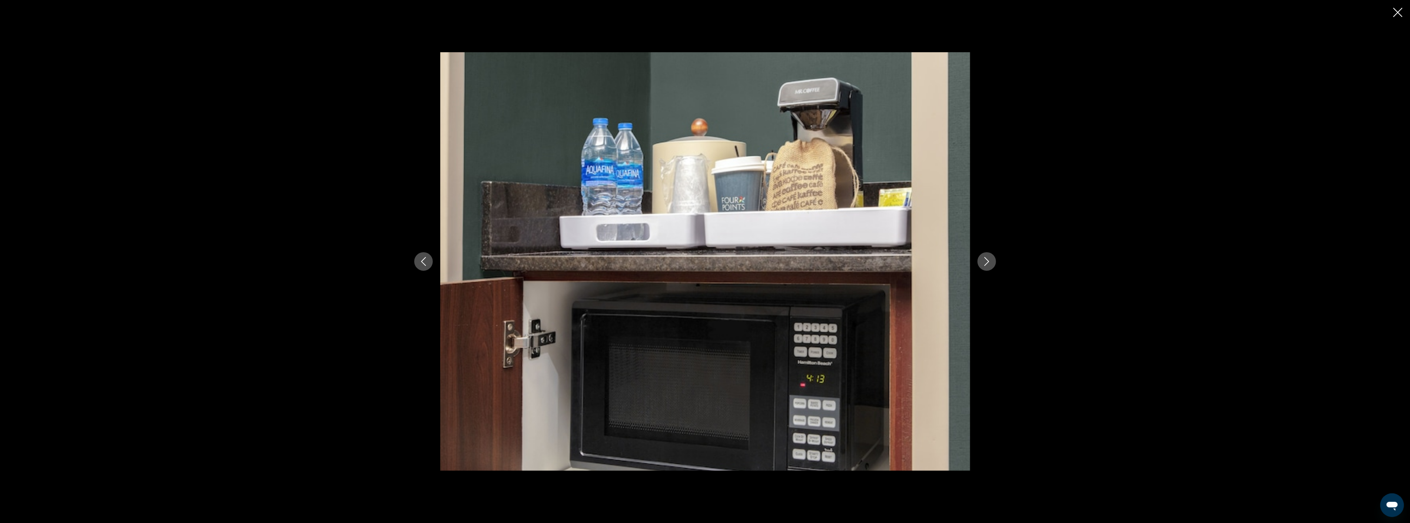
click at [990, 258] on icon "Next image" at bounding box center [986, 261] width 9 height 9
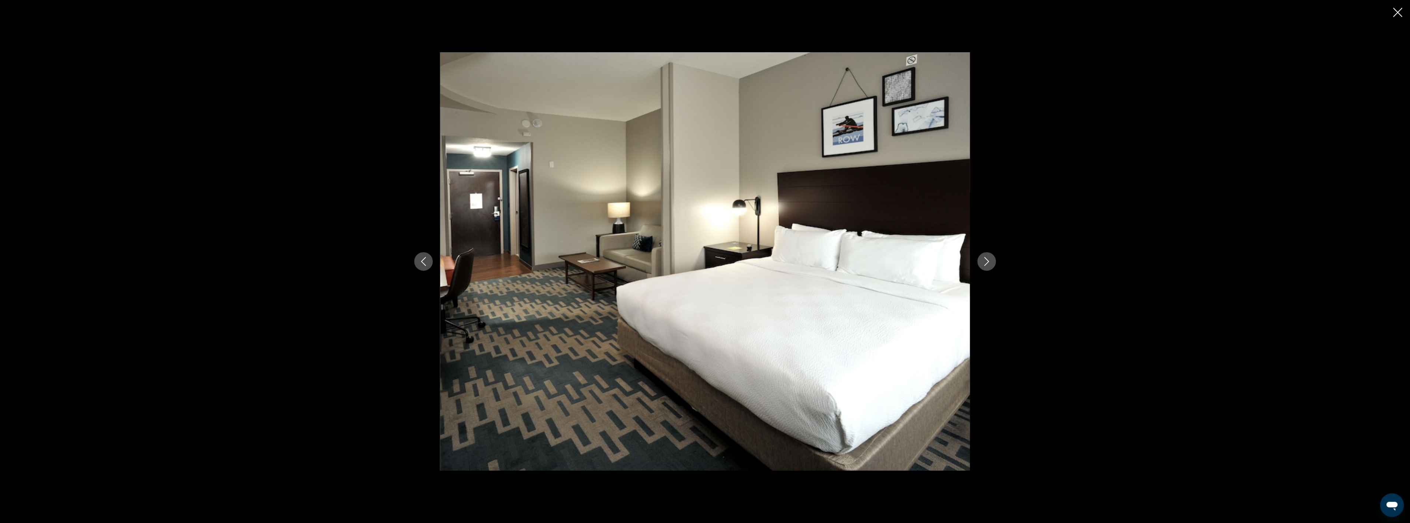
click at [990, 258] on icon "Next image" at bounding box center [986, 261] width 9 height 9
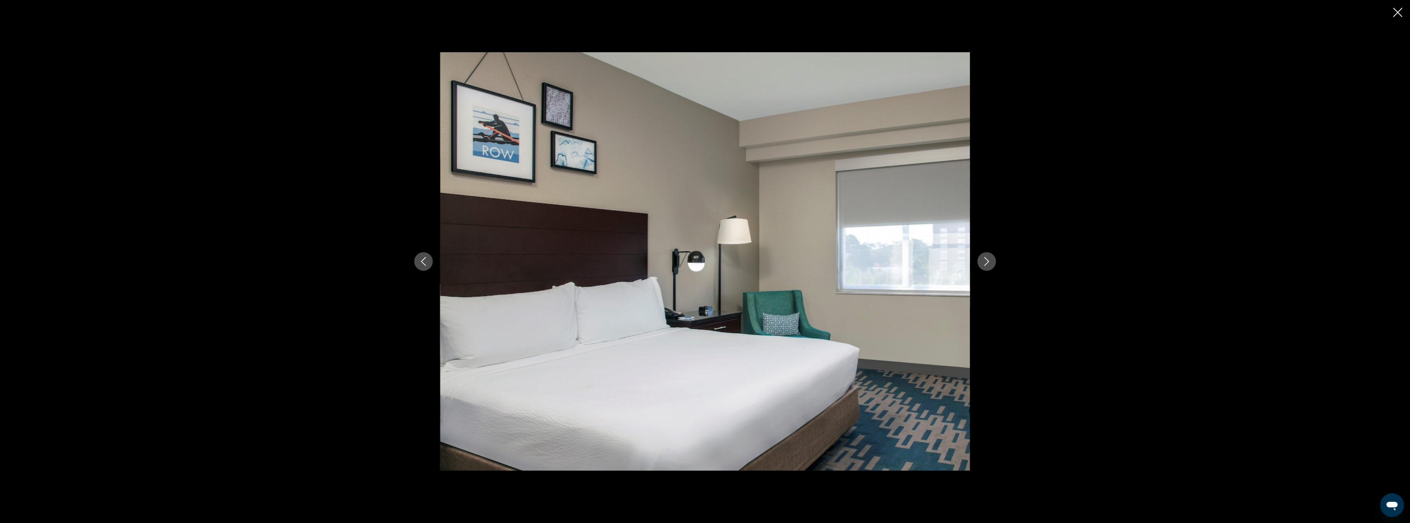
click at [1396, 9] on icon "Close slideshow" at bounding box center [1397, 12] width 9 height 9
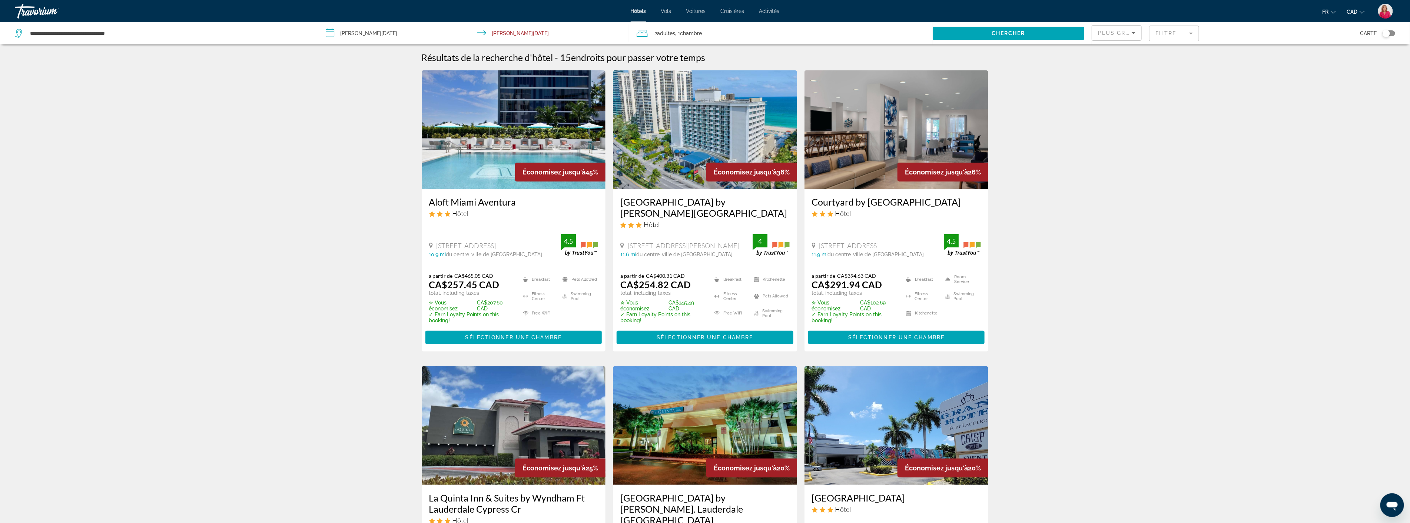
click at [1166, 31] on mat-form-field "Filtre" at bounding box center [1174, 34] width 50 height 16
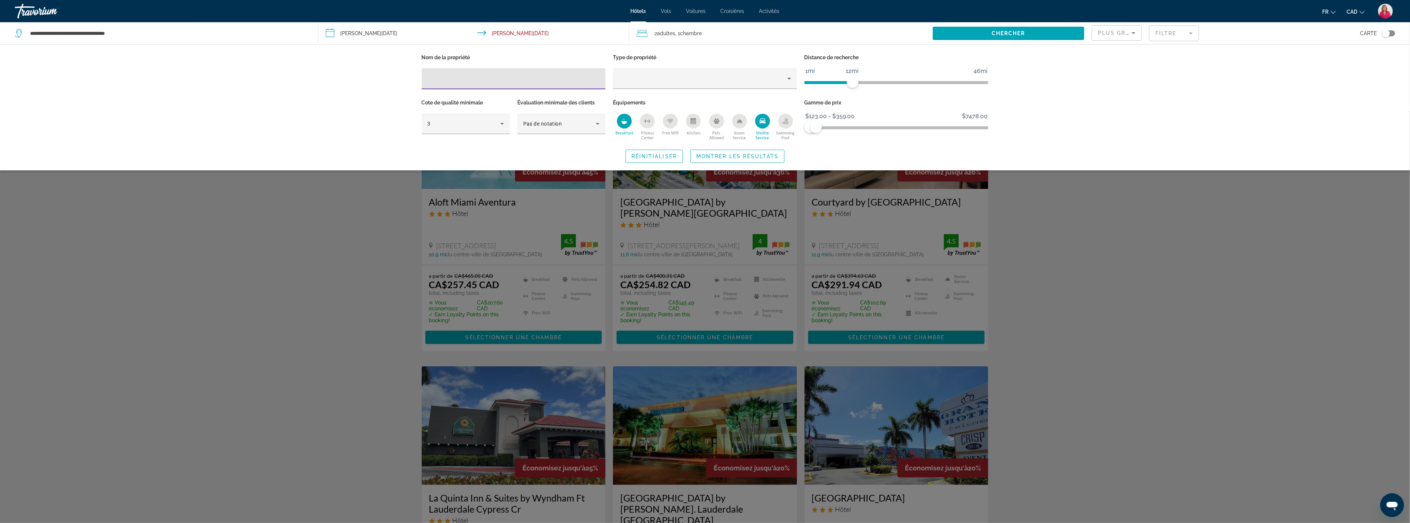
click at [762, 120] on icon "Shuttle Service" at bounding box center [763, 121] width 6 height 5
click at [1165, 201] on div "Search widget" at bounding box center [705, 317] width 1410 height 412
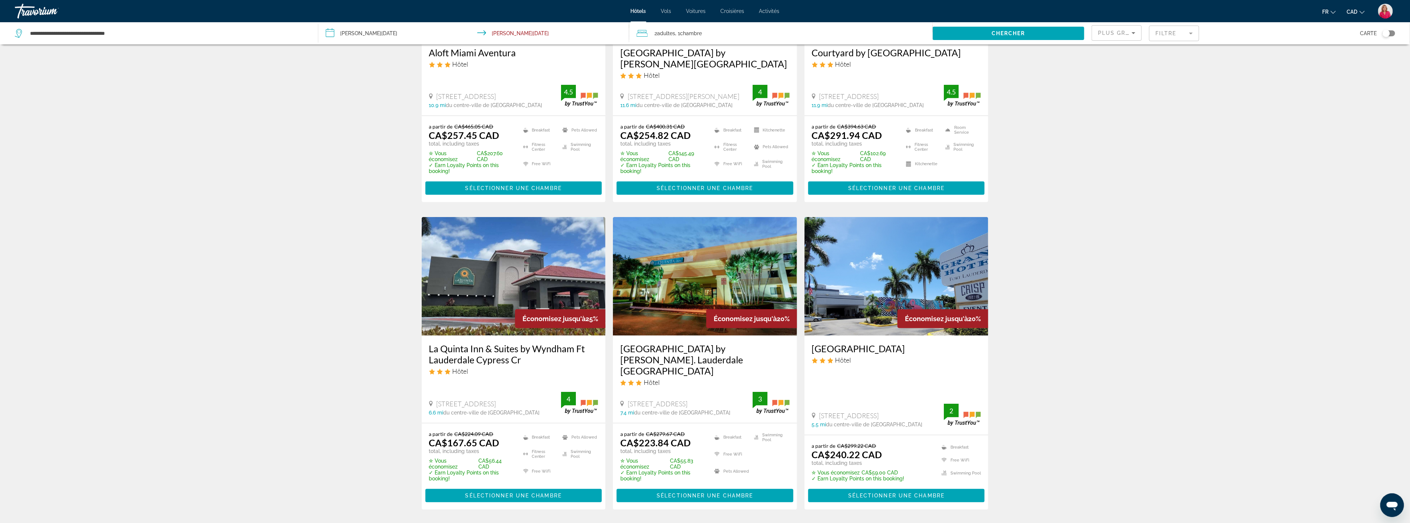
scroll to position [165, 0]
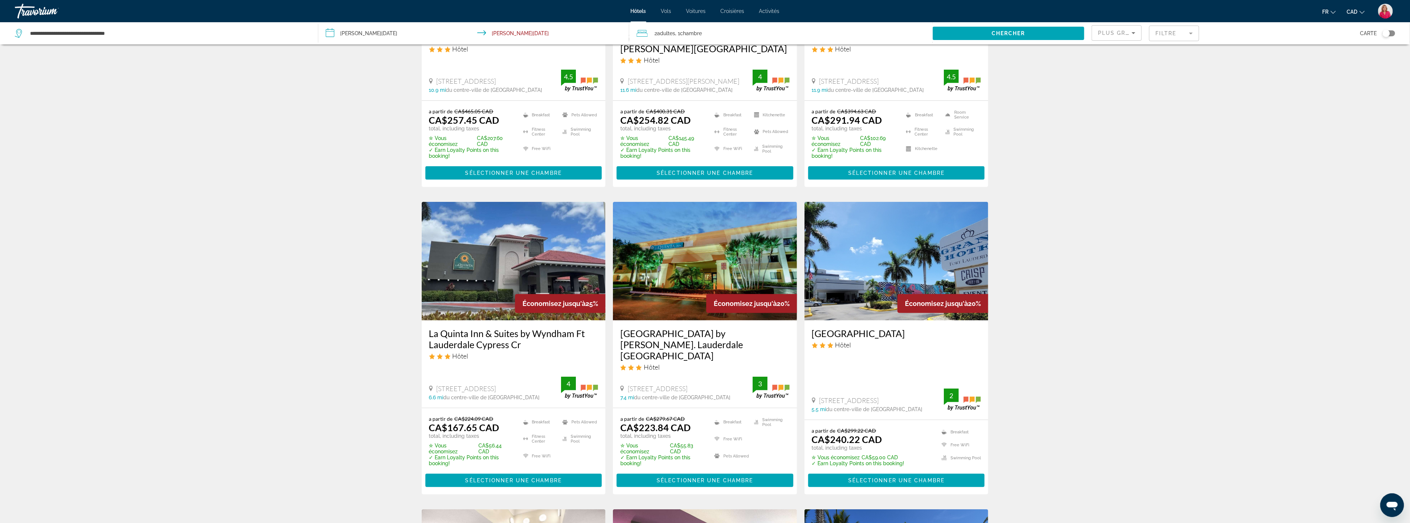
click at [844, 288] on img "Main content" at bounding box center [897, 261] width 184 height 119
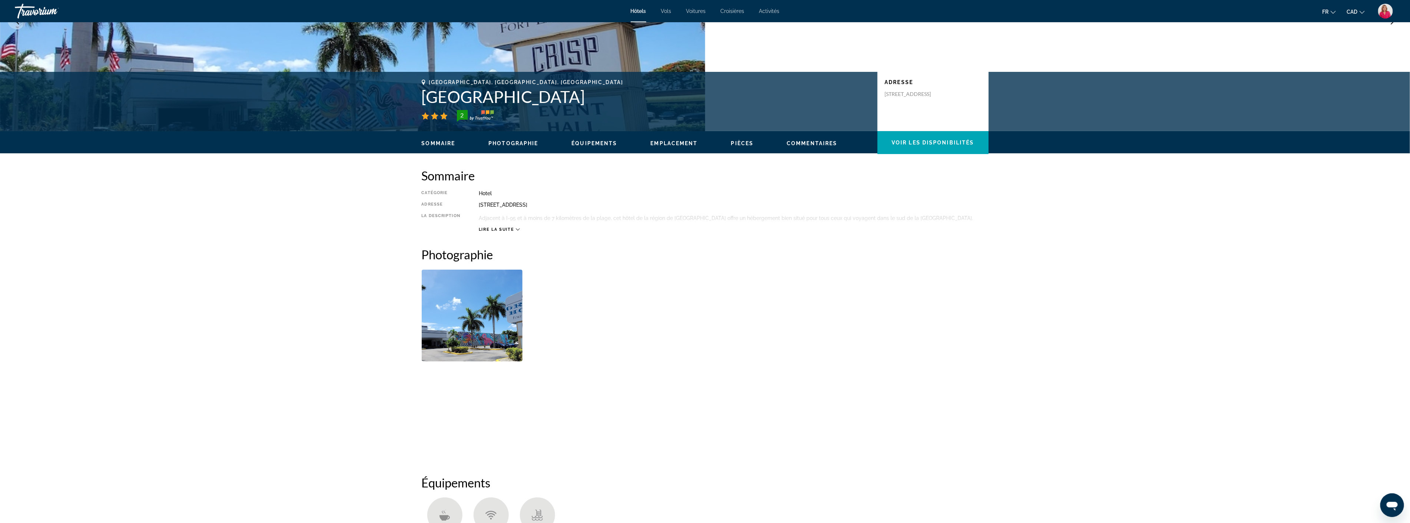
scroll to position [165, 0]
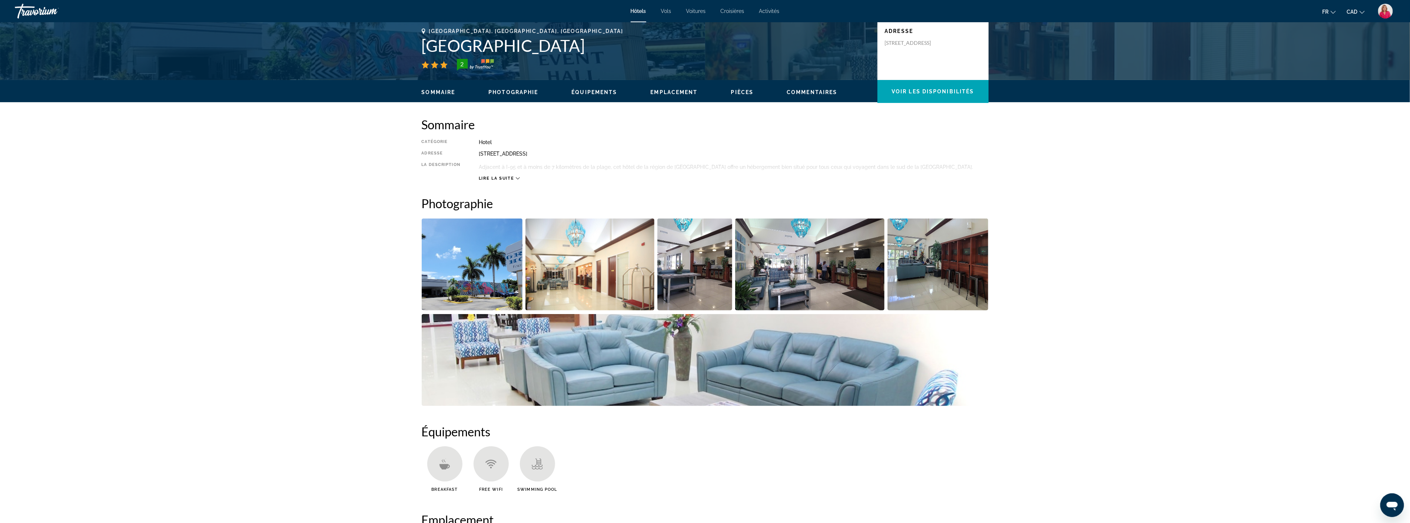
click at [791, 276] on img "Open full-screen image slider" at bounding box center [809, 265] width 149 height 92
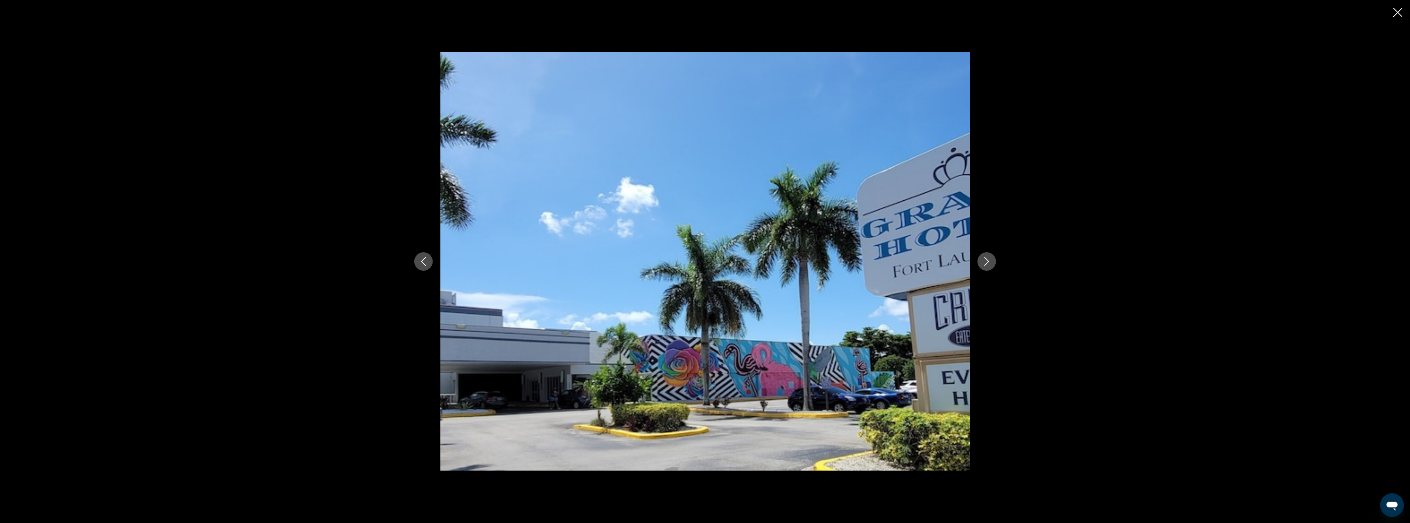
click at [987, 265] on icon "Next image" at bounding box center [986, 261] width 9 height 9
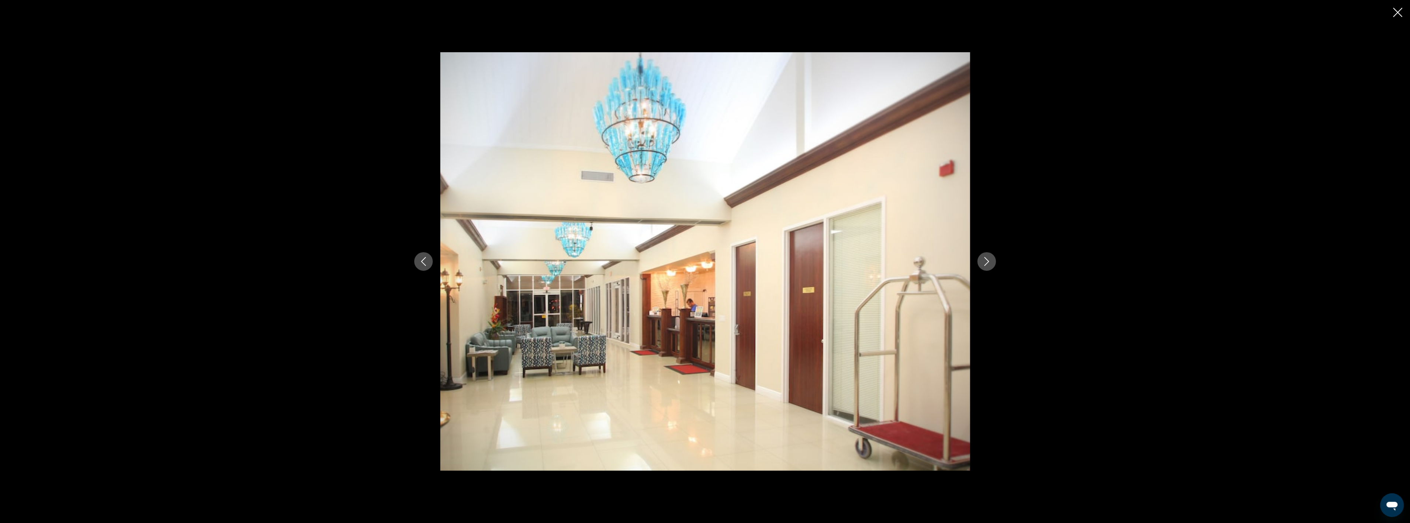
click at [987, 265] on icon "Next image" at bounding box center [986, 261] width 9 height 9
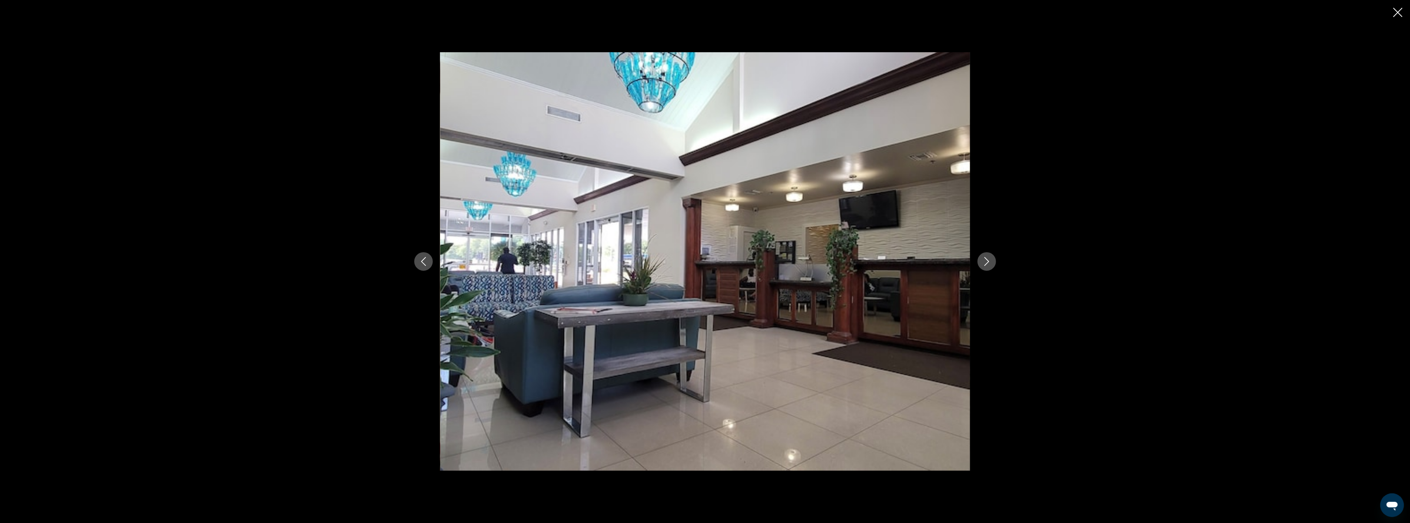
click at [987, 265] on icon "Next image" at bounding box center [986, 261] width 9 height 9
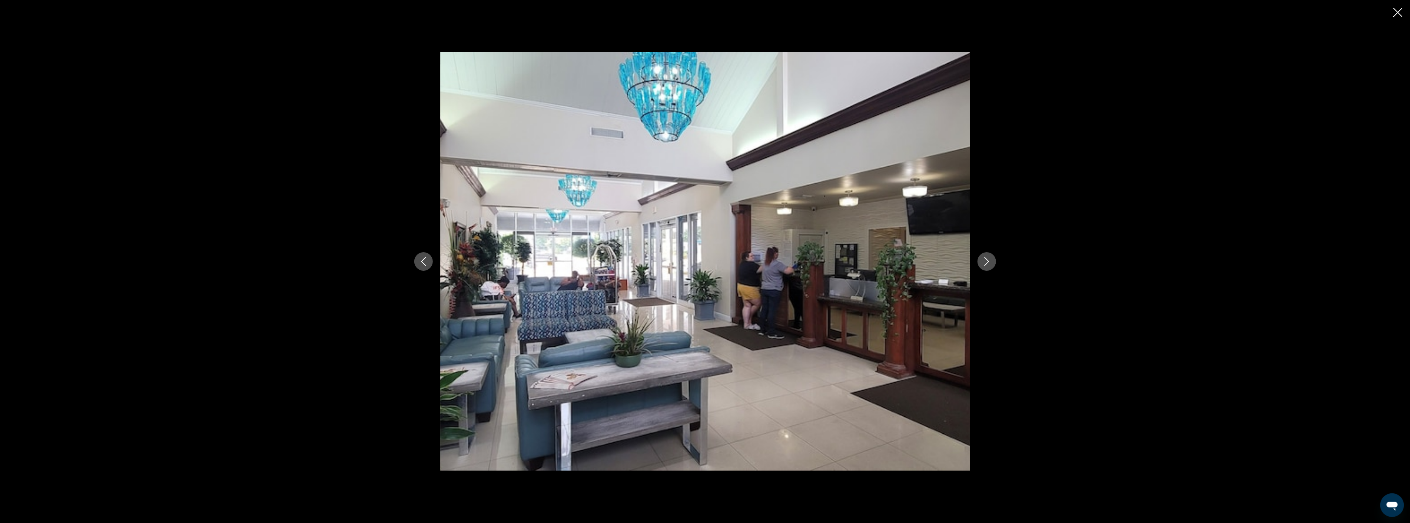
click at [987, 265] on icon "Next image" at bounding box center [986, 261] width 9 height 9
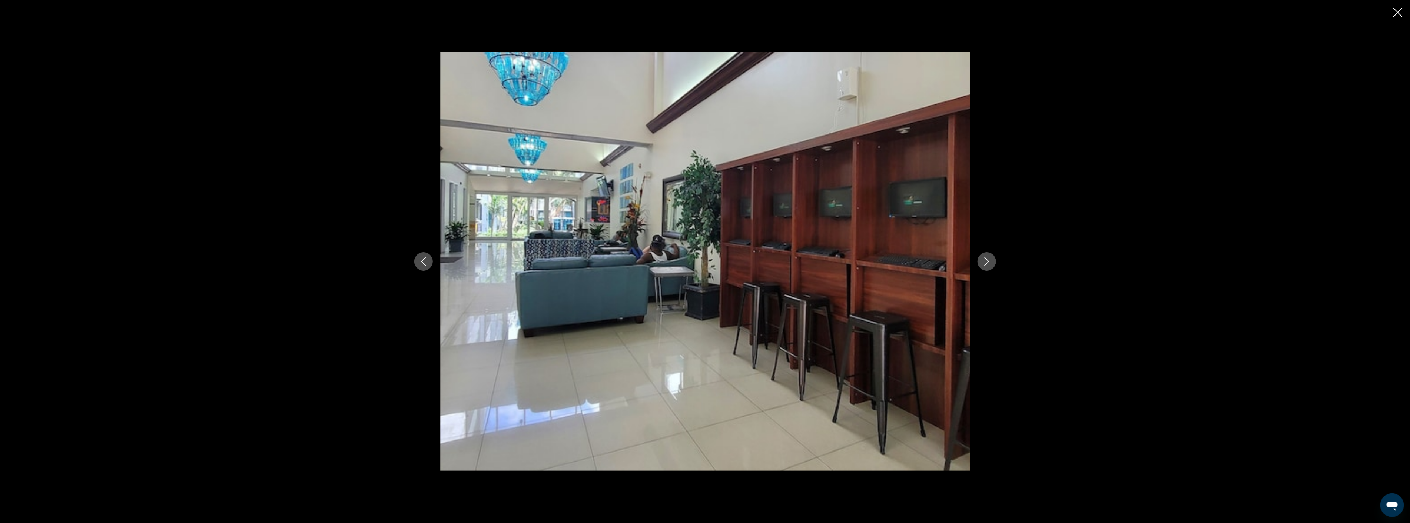
click at [987, 265] on icon "Next image" at bounding box center [986, 261] width 9 height 9
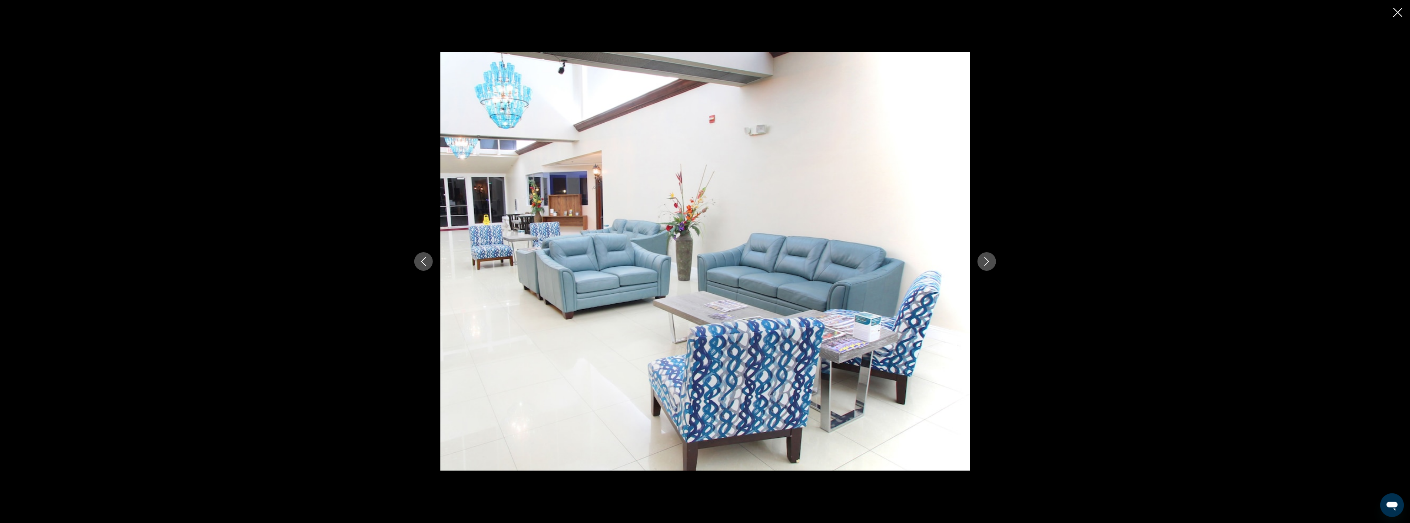
click at [987, 265] on icon "Next image" at bounding box center [986, 261] width 9 height 9
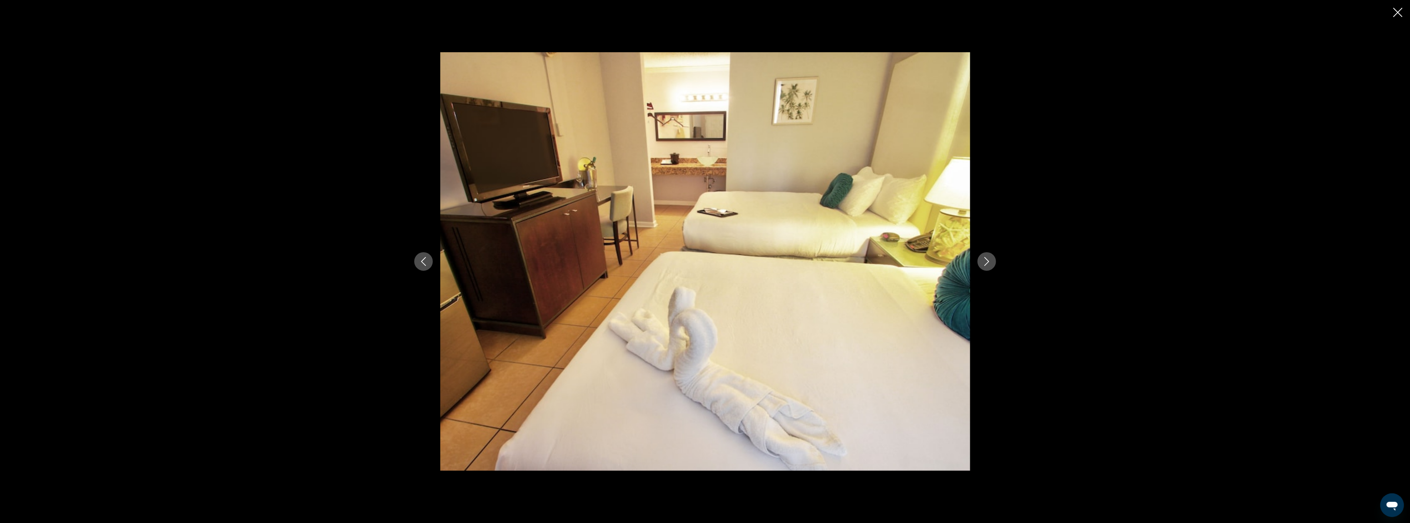
click at [991, 270] on div "prev next" at bounding box center [705, 261] width 597 height 419
click at [1396, 10] on icon "Close slideshow" at bounding box center [1397, 12] width 9 height 9
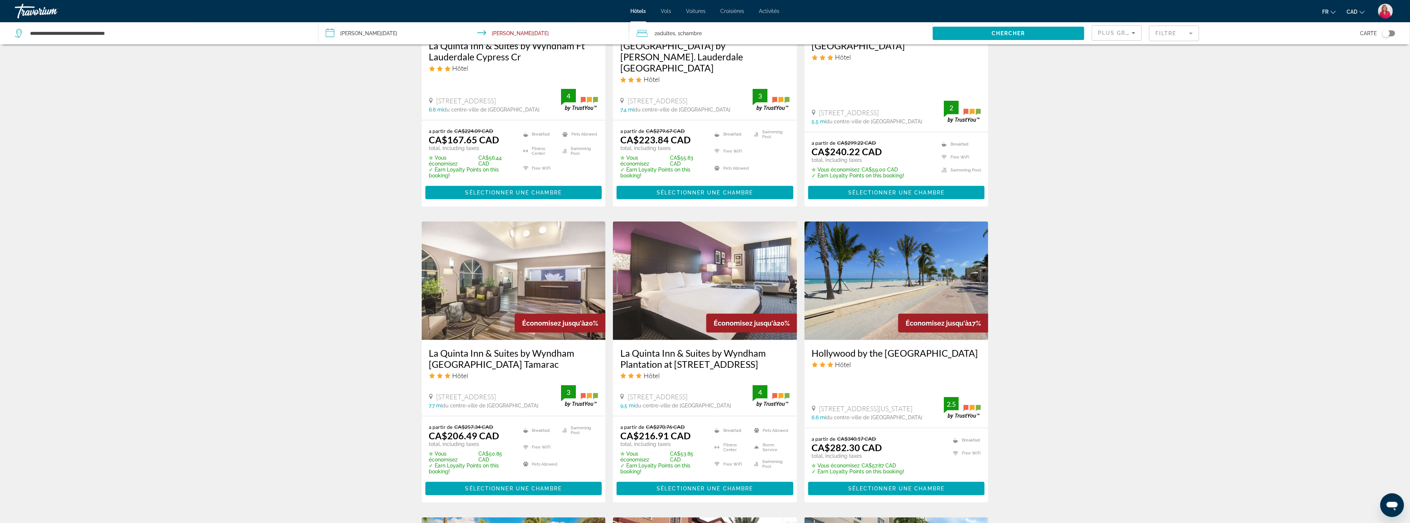
scroll to position [453, 0]
click at [882, 262] on img "Main content" at bounding box center [897, 280] width 184 height 119
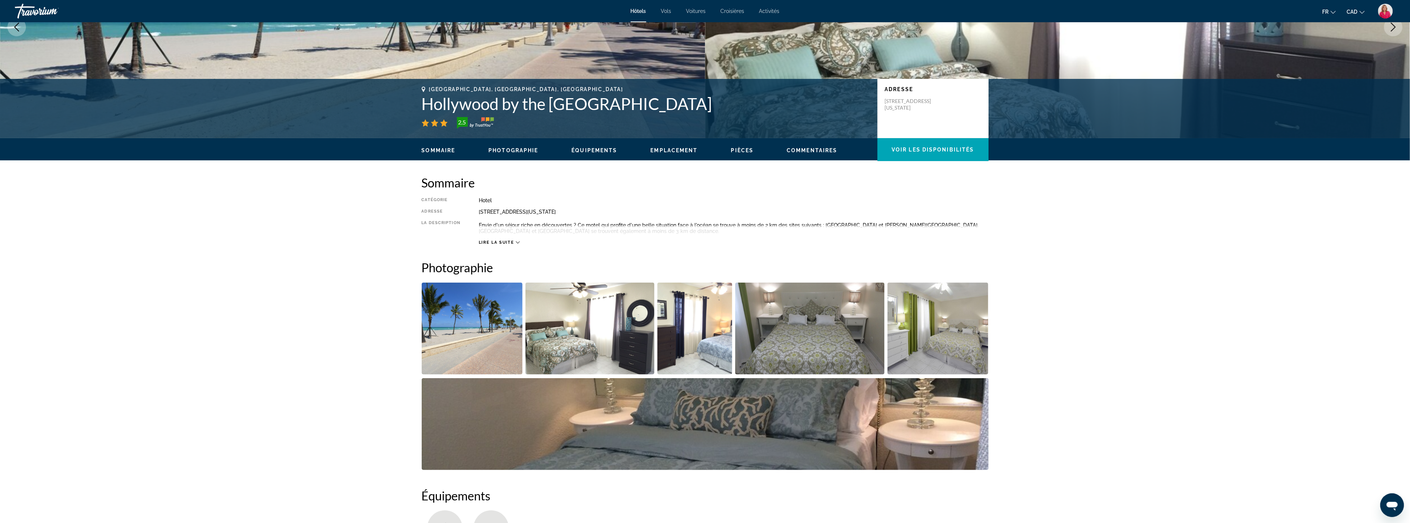
scroll to position [123, 0]
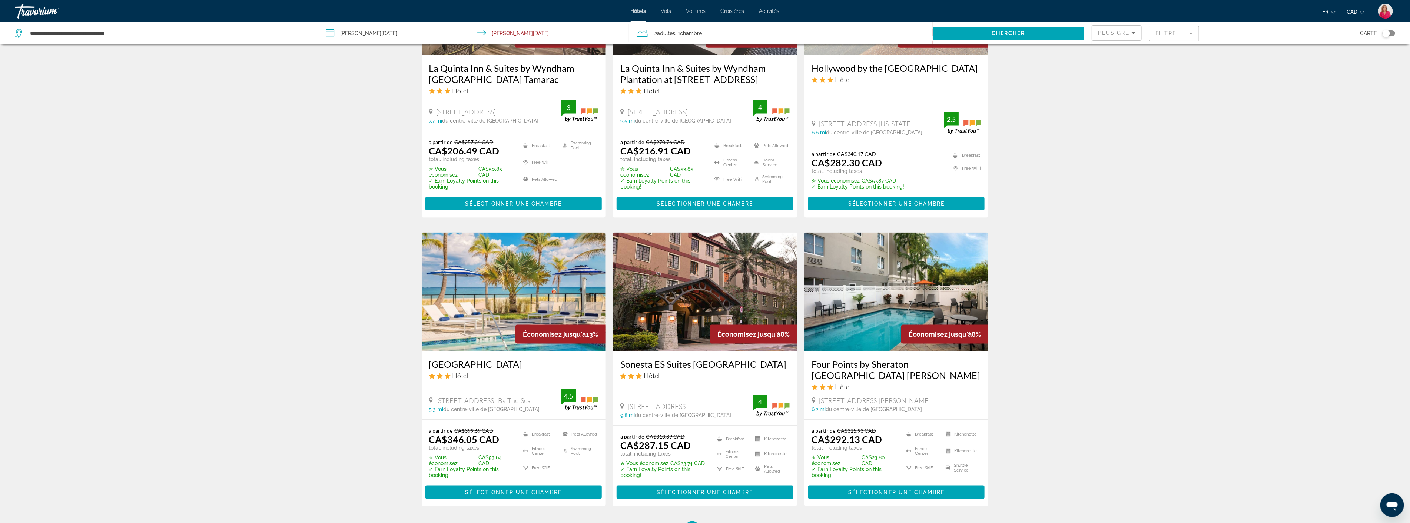
scroll to position [741, 0]
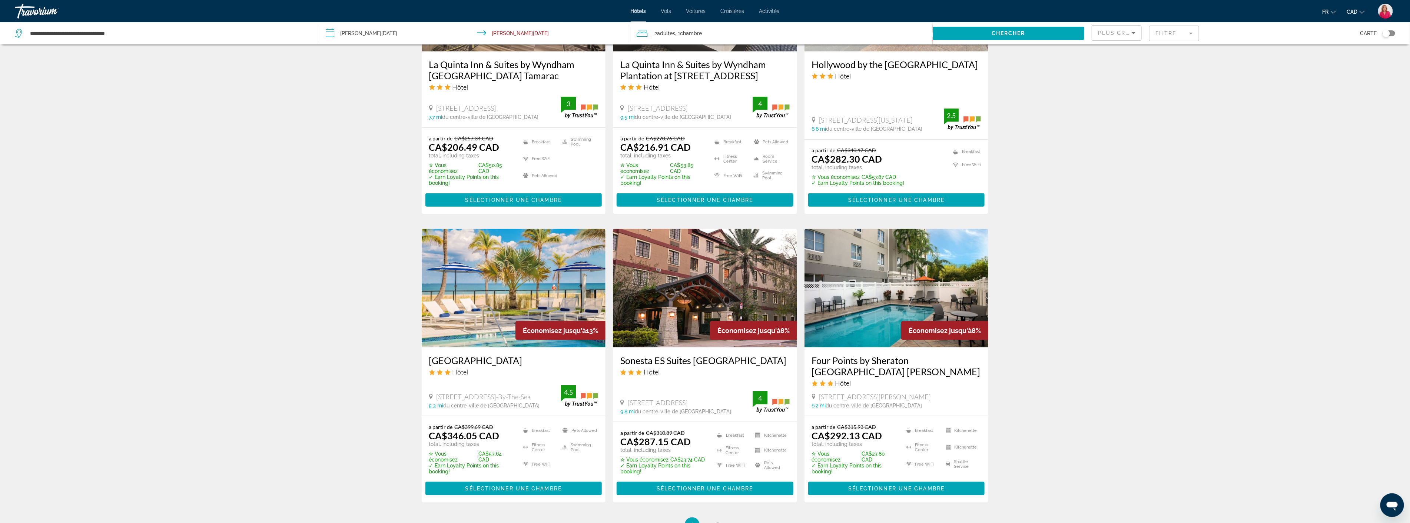
click at [738, 283] on img "Main content" at bounding box center [705, 288] width 184 height 119
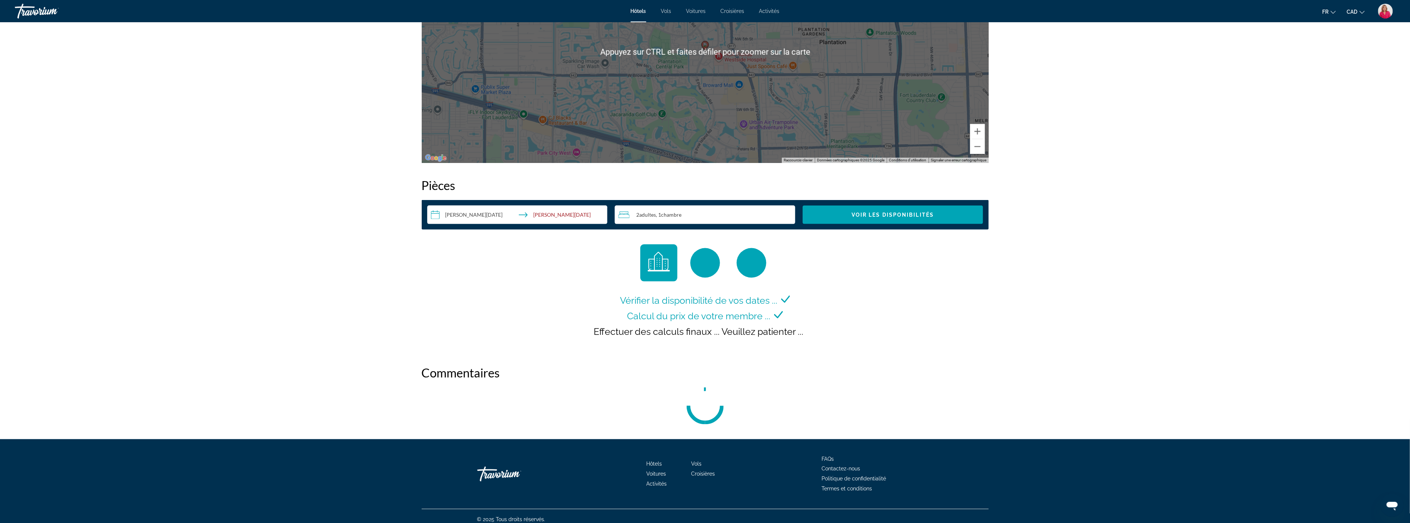
scroll to position [812, 0]
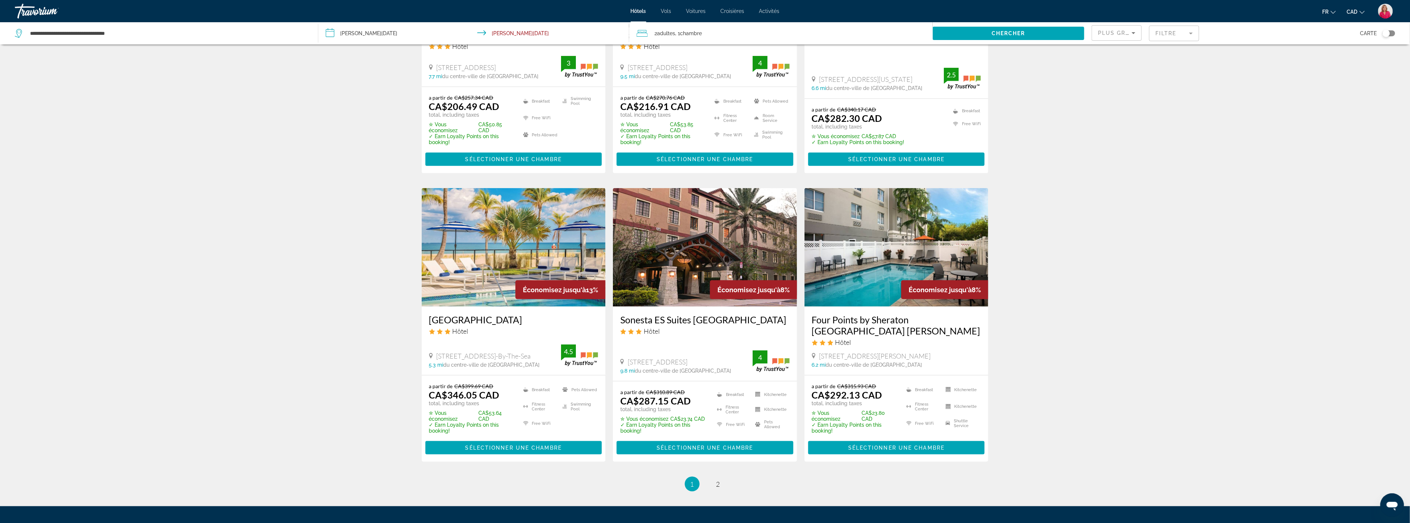
scroll to position [782, 0]
click at [719, 480] on span "2" at bounding box center [718, 484] width 4 height 8
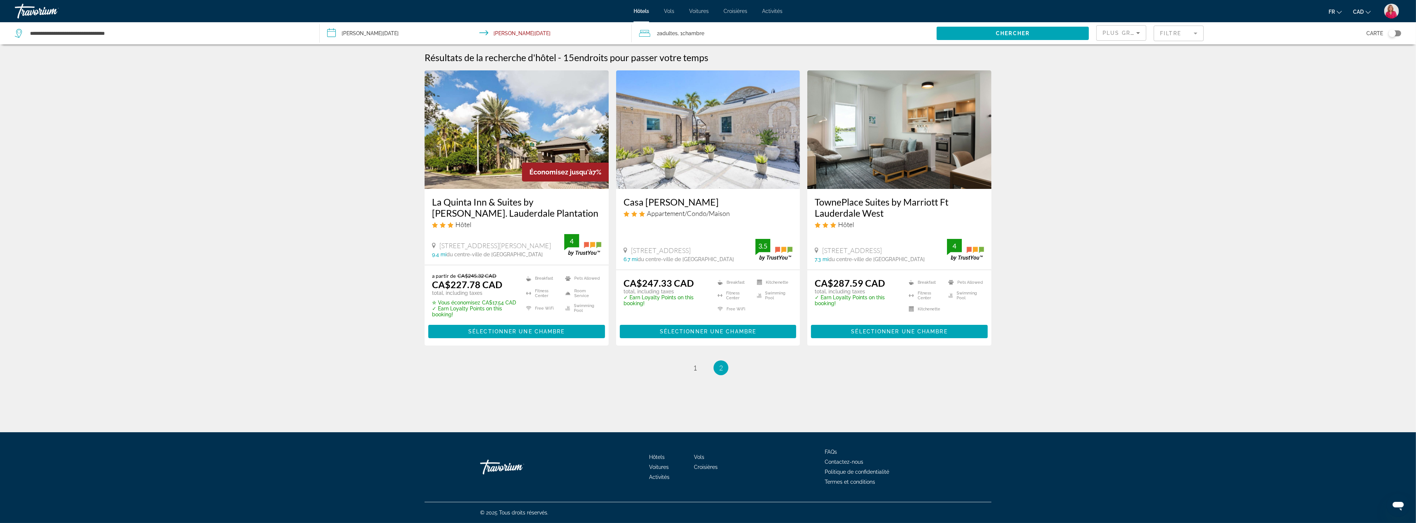
click at [478, 155] on img "Main content" at bounding box center [517, 129] width 184 height 119
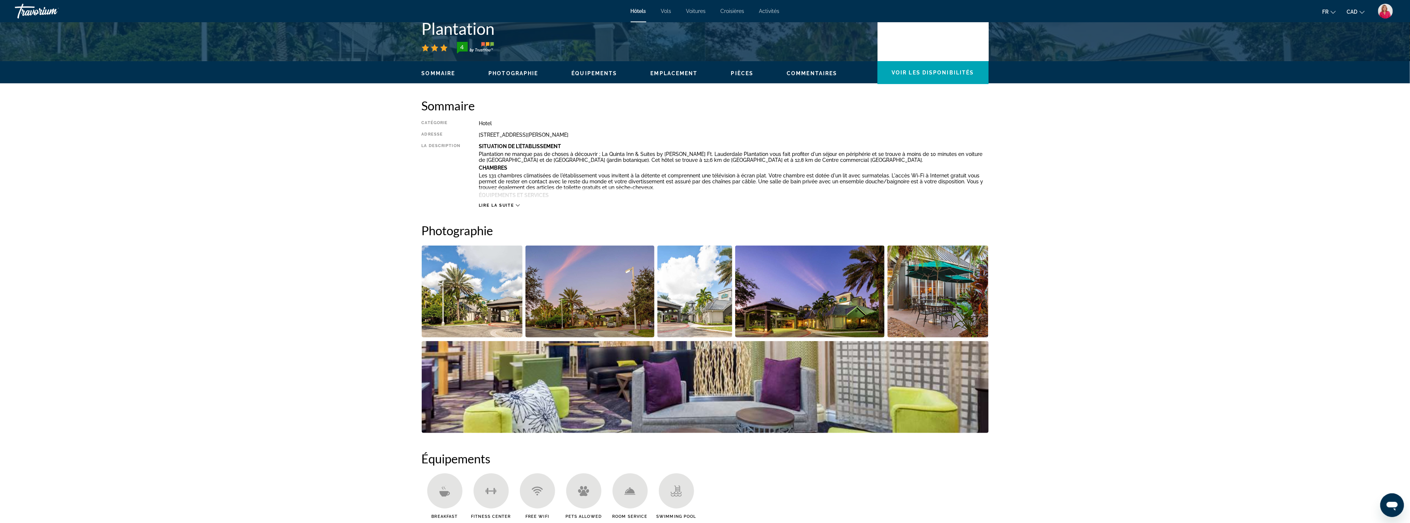
scroll to position [206, 0]
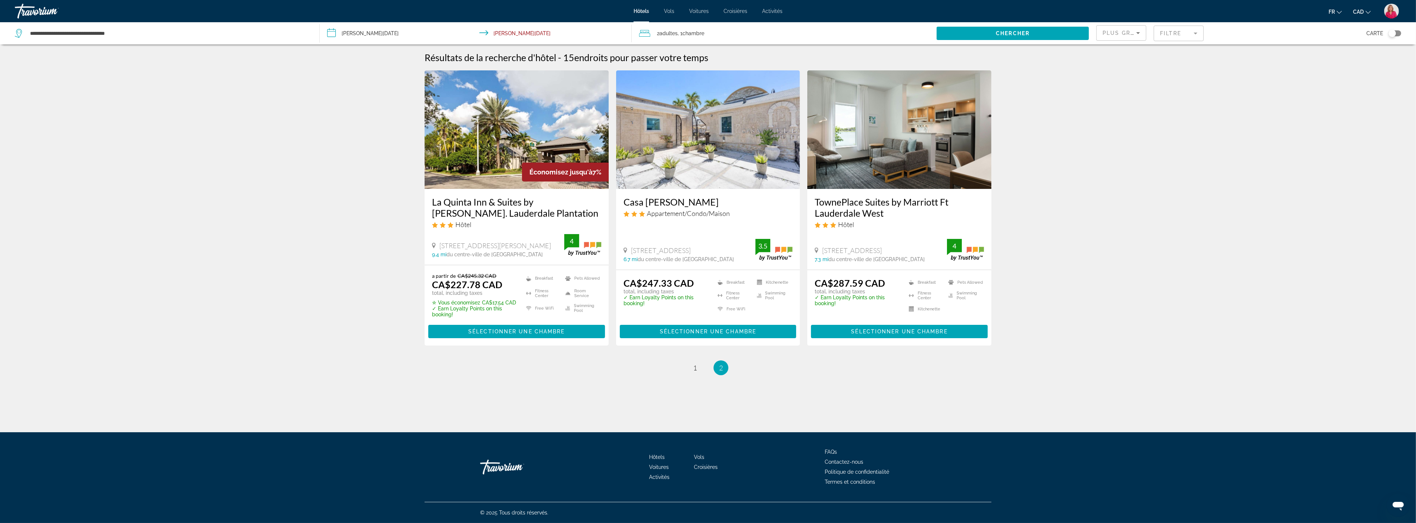
click at [1176, 37] on mat-form-field "Filtre" at bounding box center [1179, 34] width 50 height 16
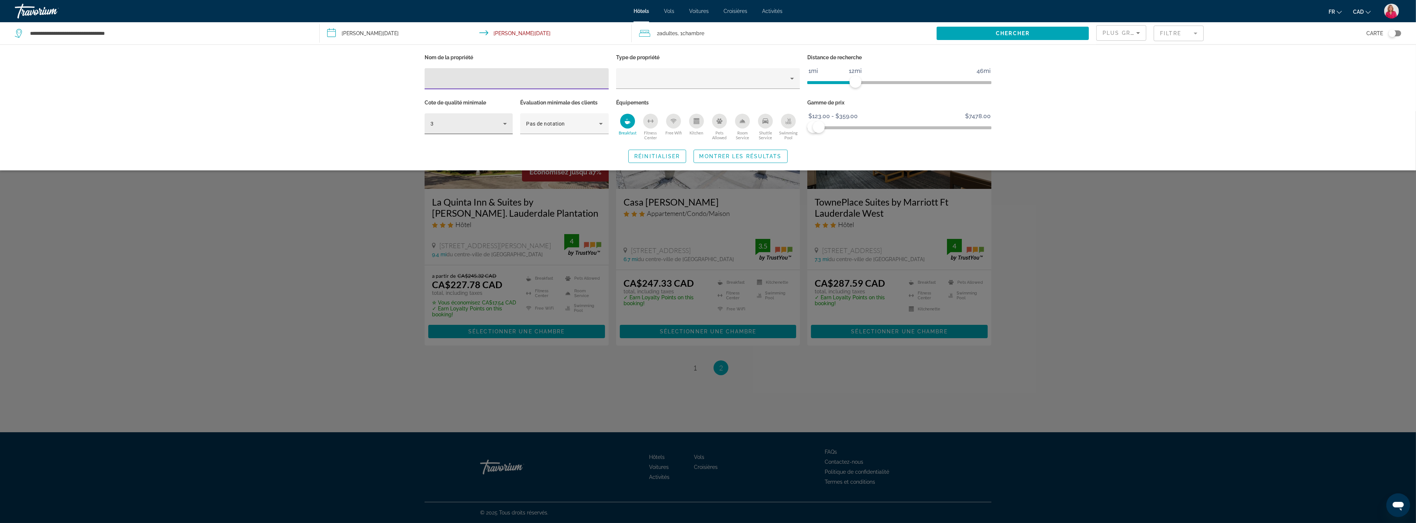
click at [501, 125] on icon "Hotel Filters" at bounding box center [505, 123] width 9 height 9
click at [451, 162] on mat-option "4" at bounding box center [469, 164] width 88 height 18
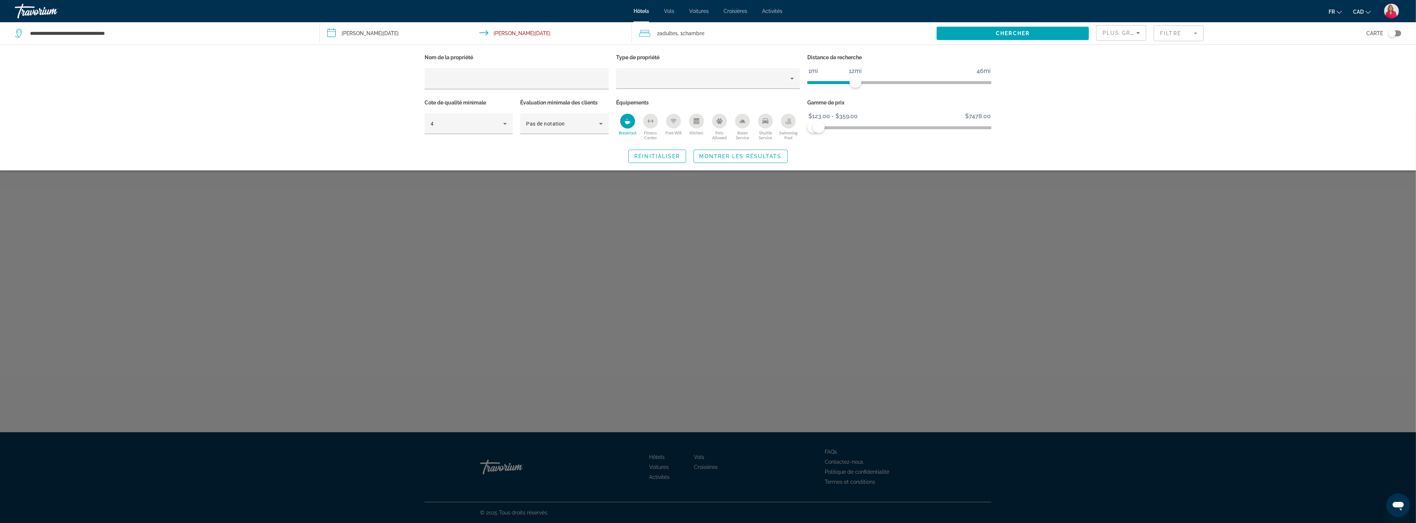
click at [342, 154] on div "Nom de la propriété Type de propriété Distance de recherche 1mi 46mi 12mi Cote …" at bounding box center [708, 107] width 1416 height 126
click at [801, 201] on div "Search widget" at bounding box center [708, 317] width 1416 height 412
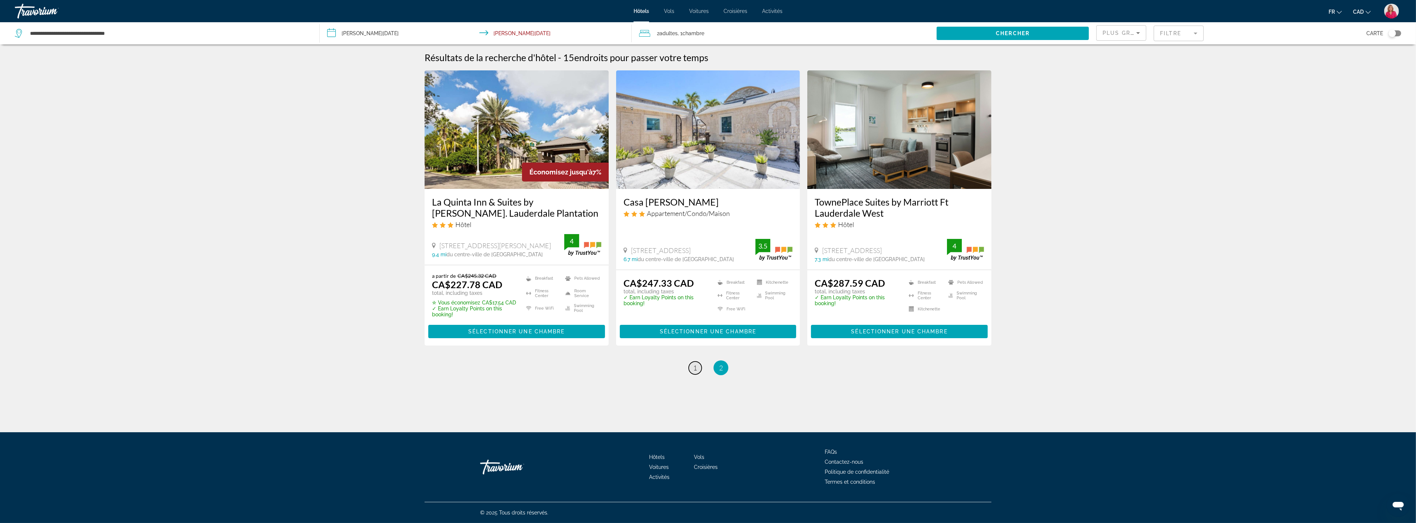
click at [696, 369] on span "1" at bounding box center [695, 368] width 4 height 8
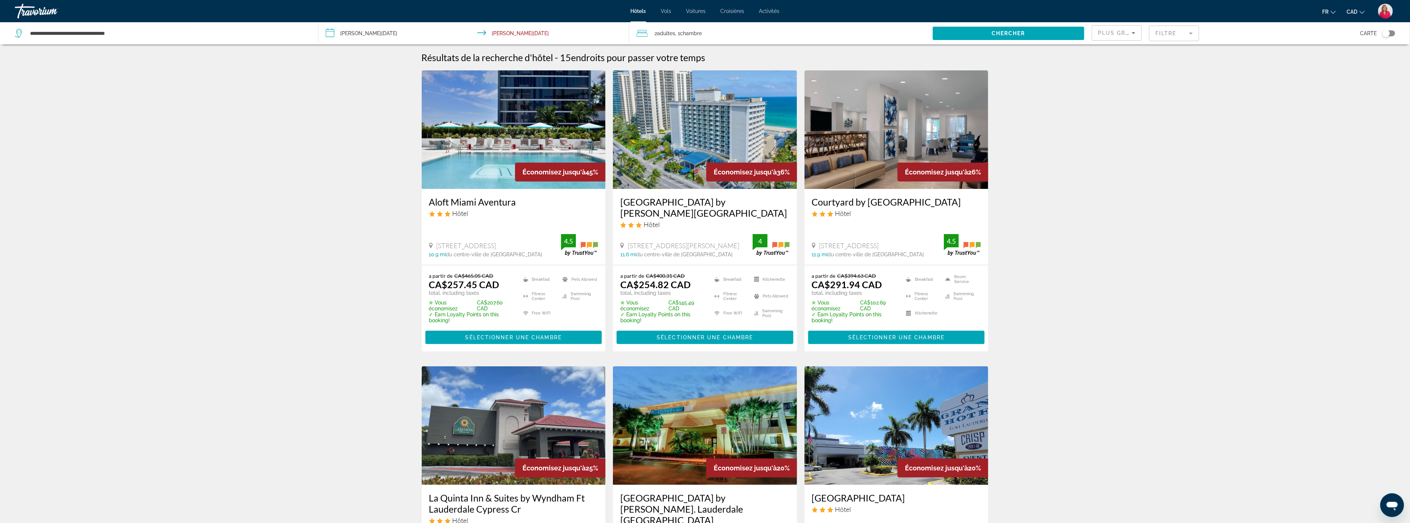
click at [506, 163] on img "Main content" at bounding box center [514, 129] width 184 height 119
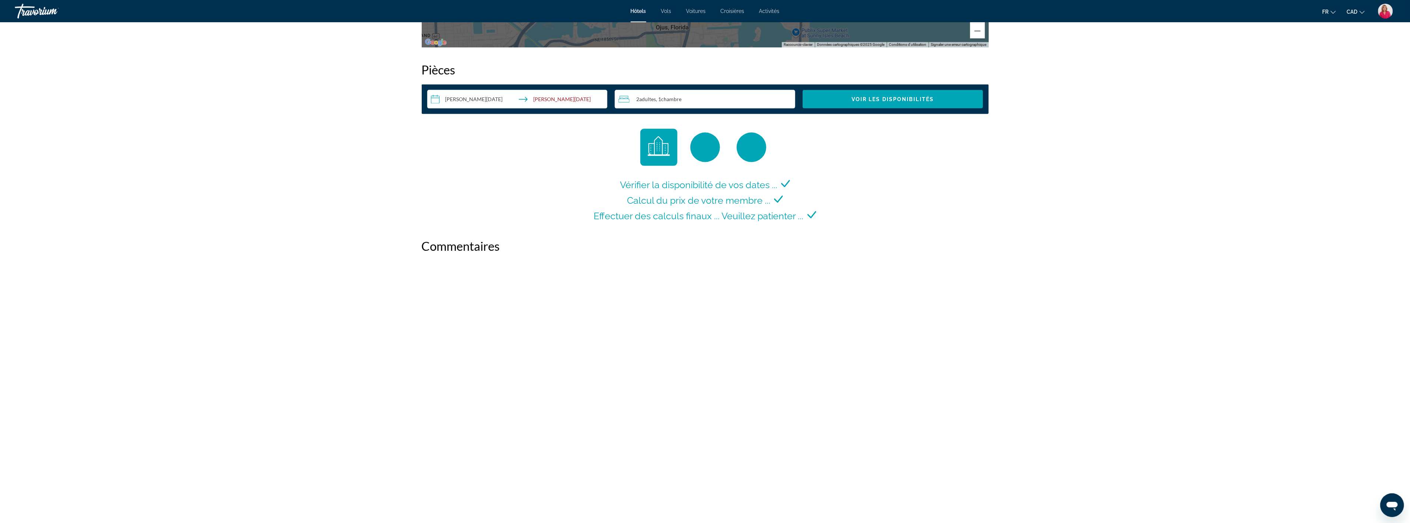
scroll to position [947, 0]
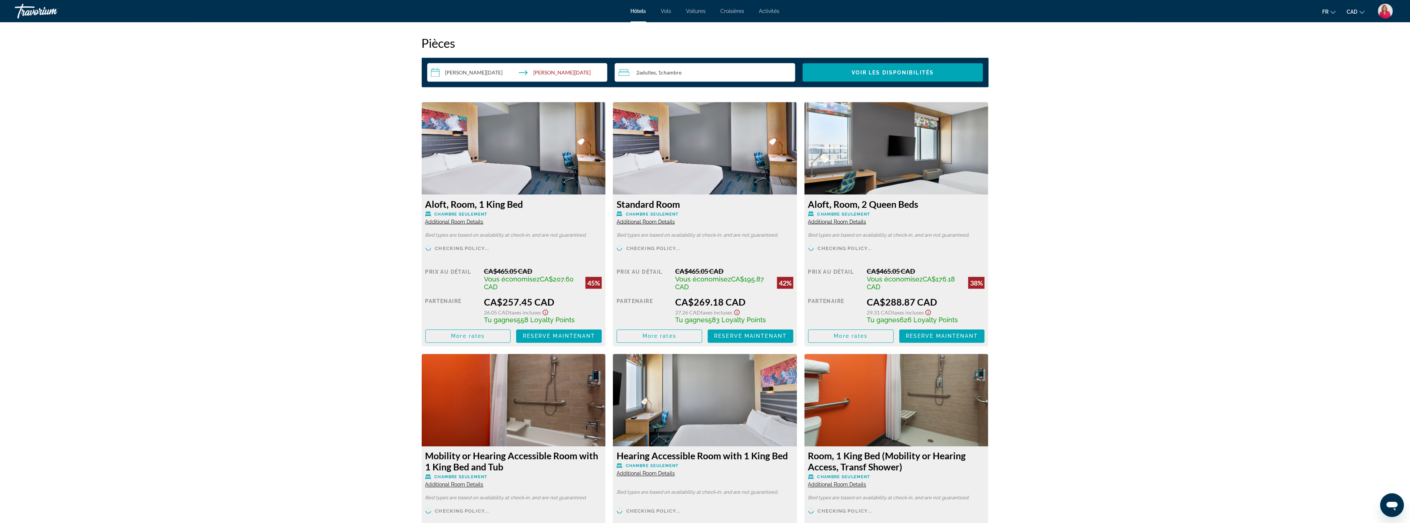
click at [509, 182] on img "Main content" at bounding box center [514, 148] width 184 height 93
click at [465, 195] on div "Aloft, Room, 1 King Bed Chambre seulement Additional Room Details Bed types are…" at bounding box center [514, 271] width 184 height 152
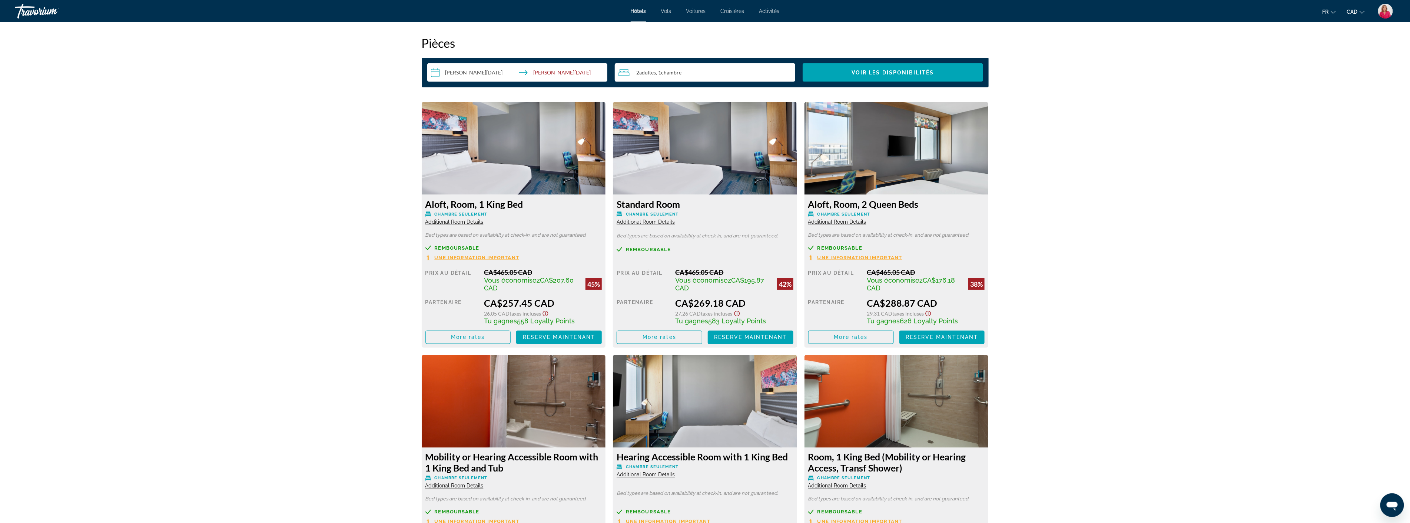
click at [456, 256] on span "Une information important" at bounding box center [477, 257] width 85 height 5
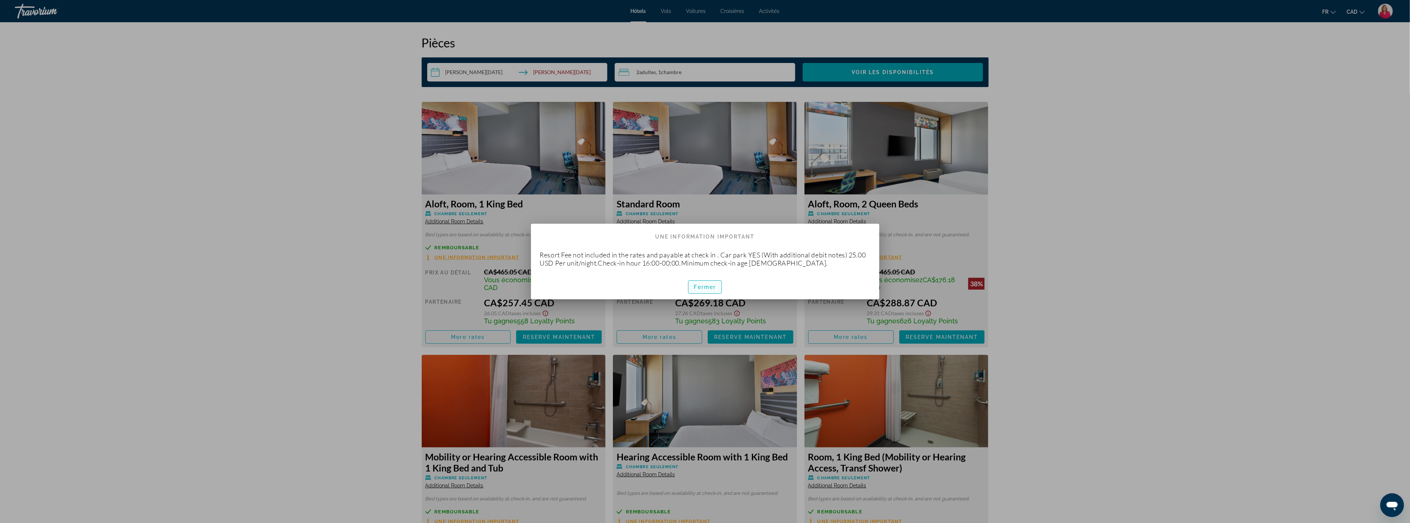
click at [704, 287] on span "Fermer" at bounding box center [705, 287] width 22 height 6
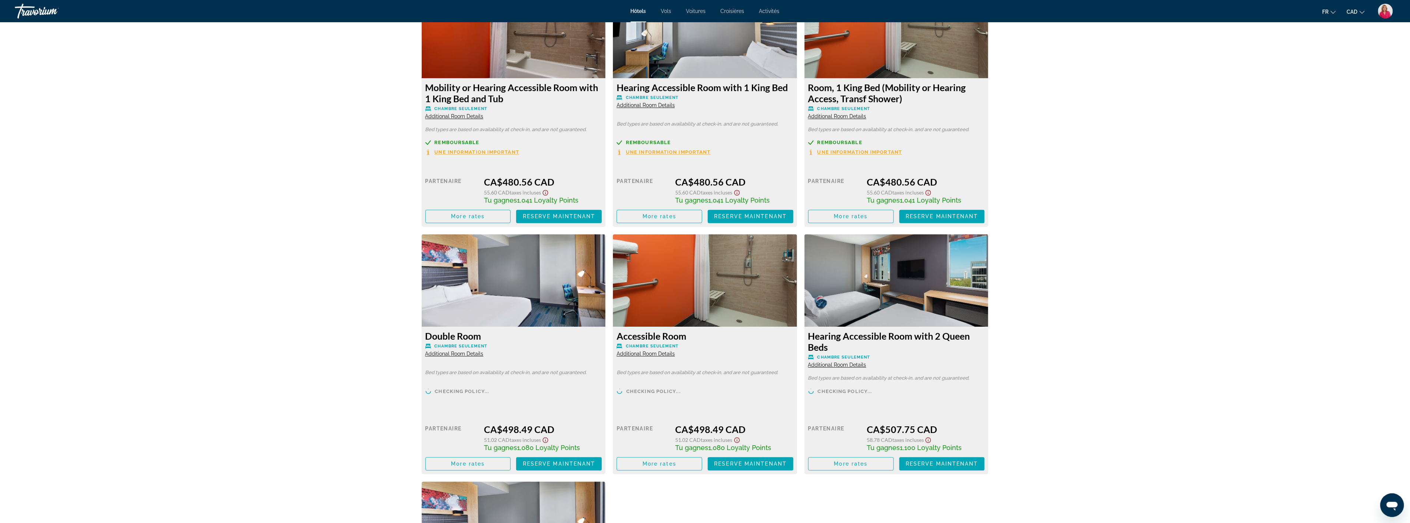
scroll to position [1112, 0]
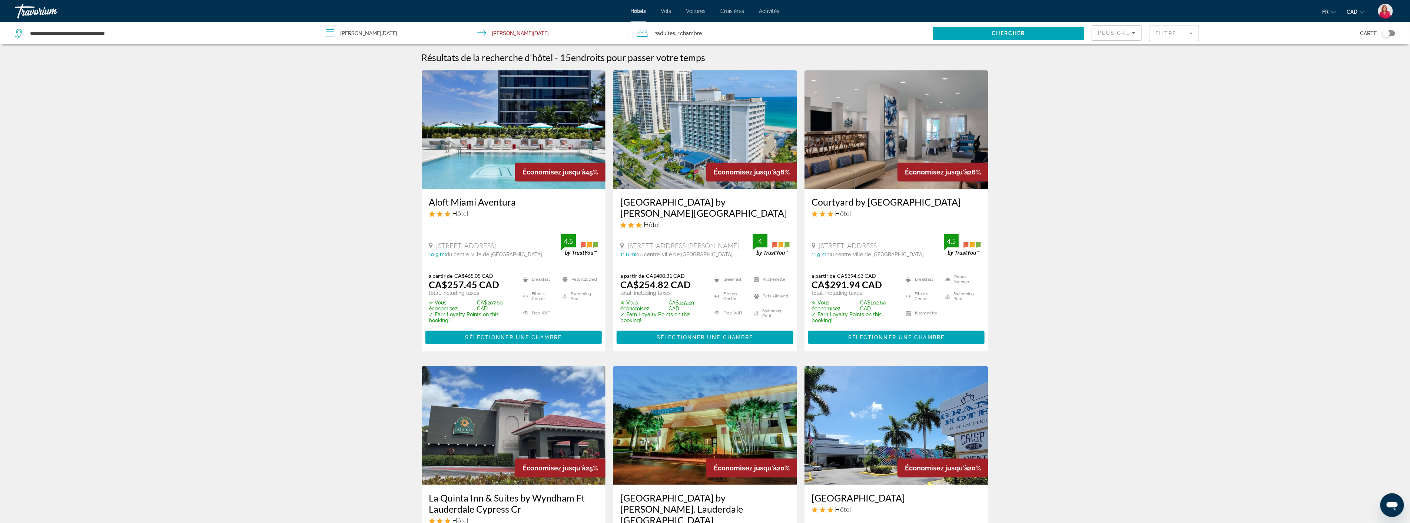
click at [1177, 33] on mat-form-field "Filtre" at bounding box center [1174, 34] width 50 height 16
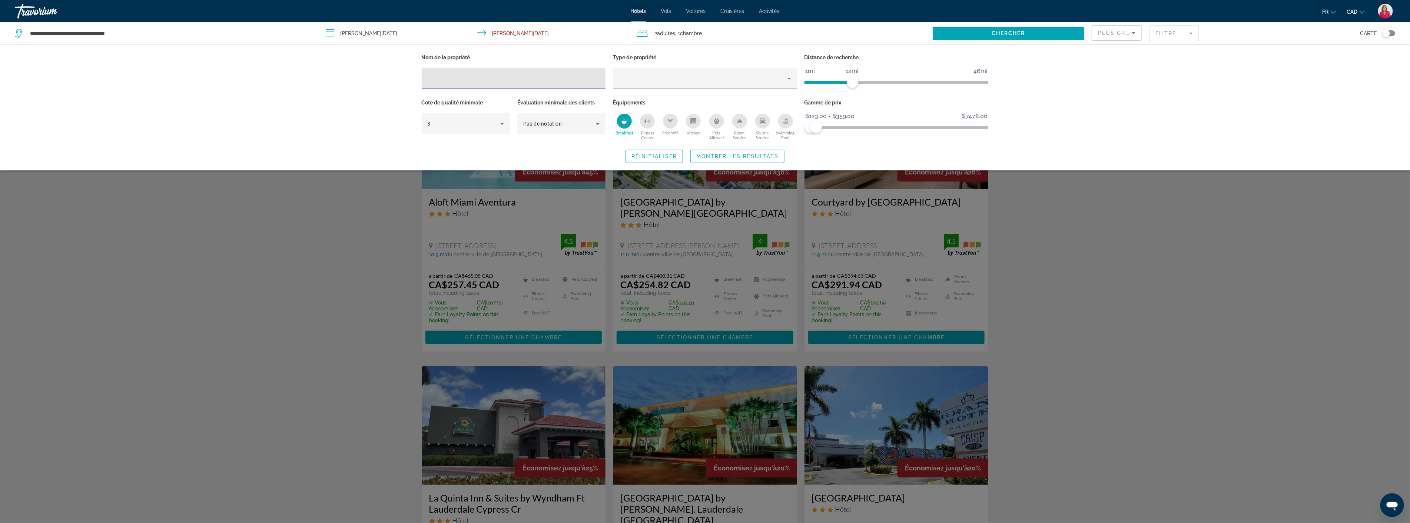
click at [1110, 34] on span "Plus grandes économies" at bounding box center [1142, 33] width 89 height 6
click at [1112, 55] on span "Plus grandes économies" at bounding box center [1110, 57] width 25 height 24
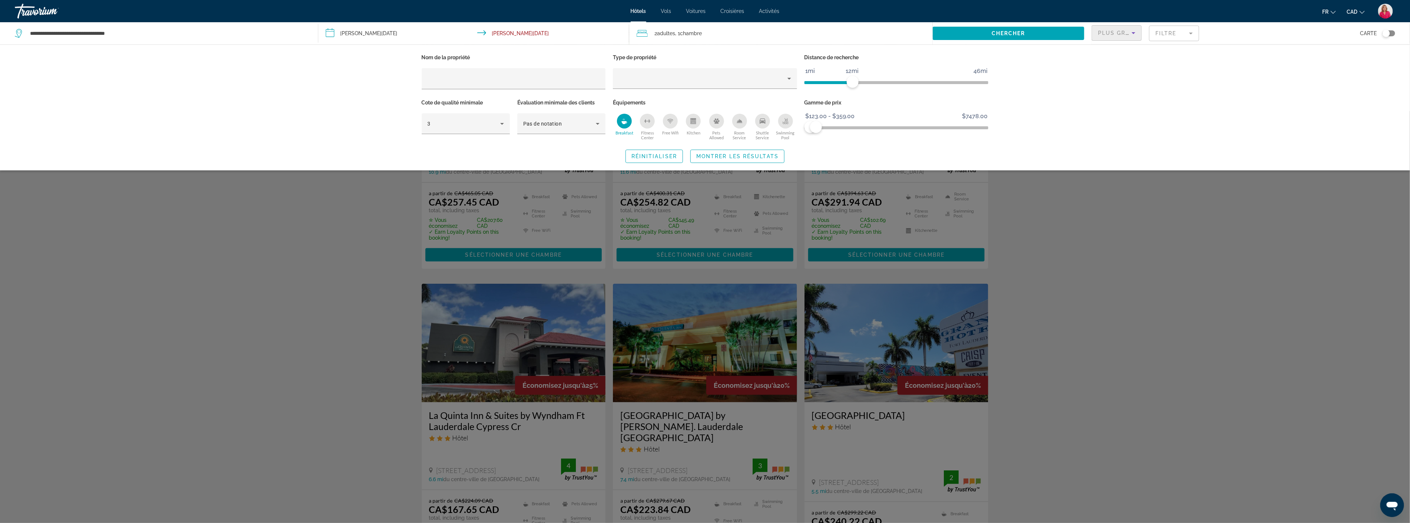
scroll to position [123, 0]
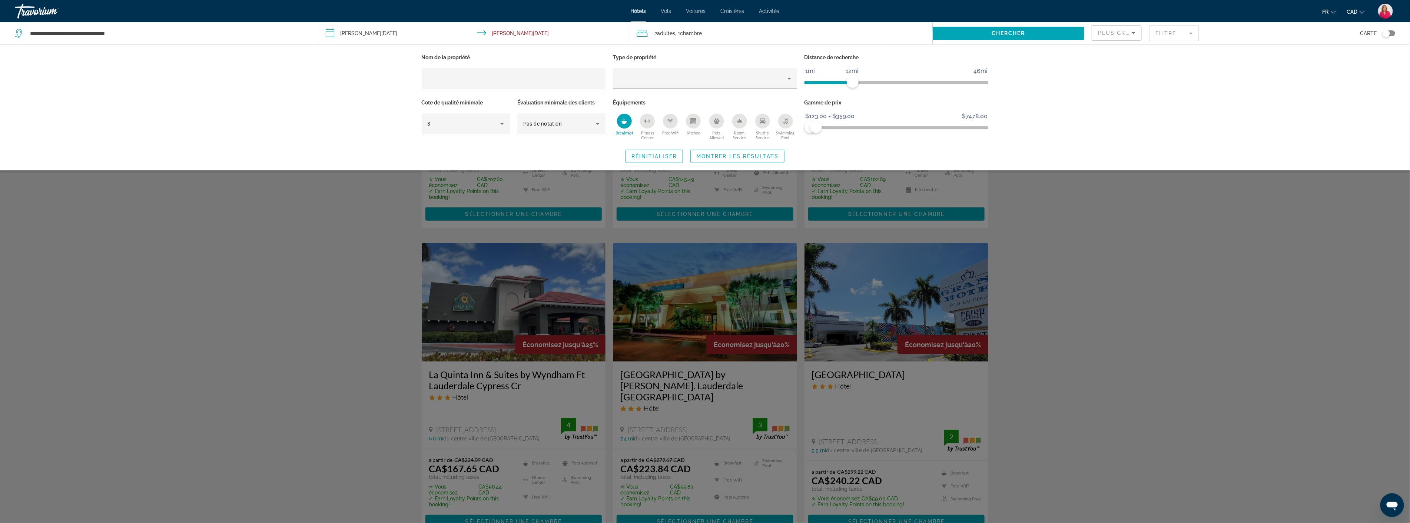
click at [880, 339] on div "Search widget" at bounding box center [705, 317] width 1410 height 412
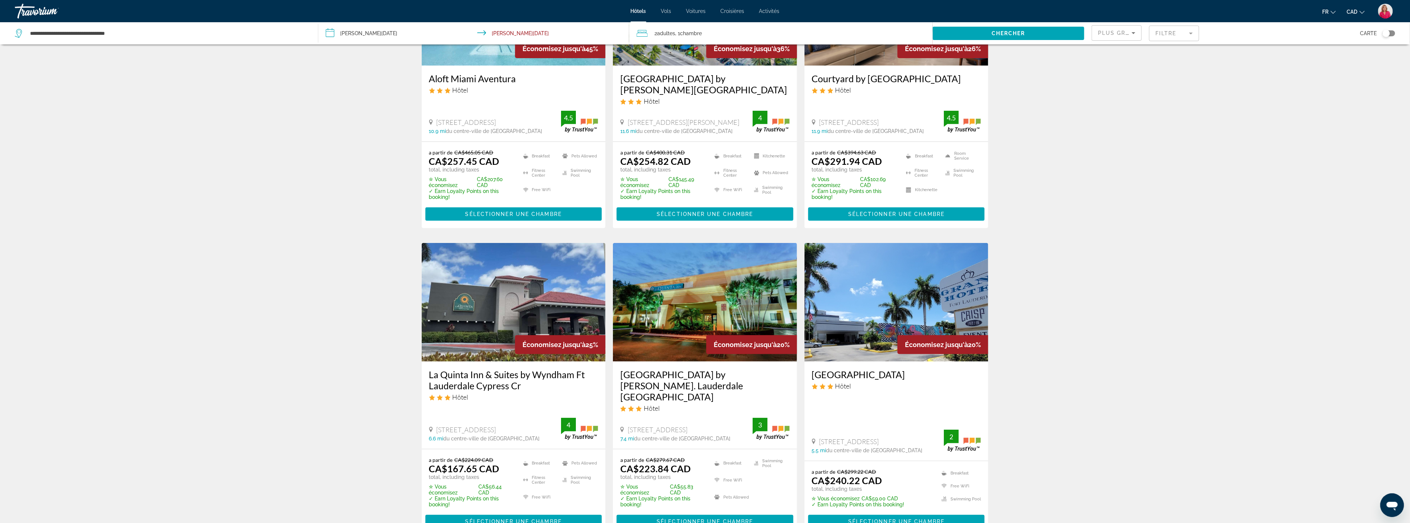
click at [880, 339] on img "Main content" at bounding box center [897, 302] width 184 height 119
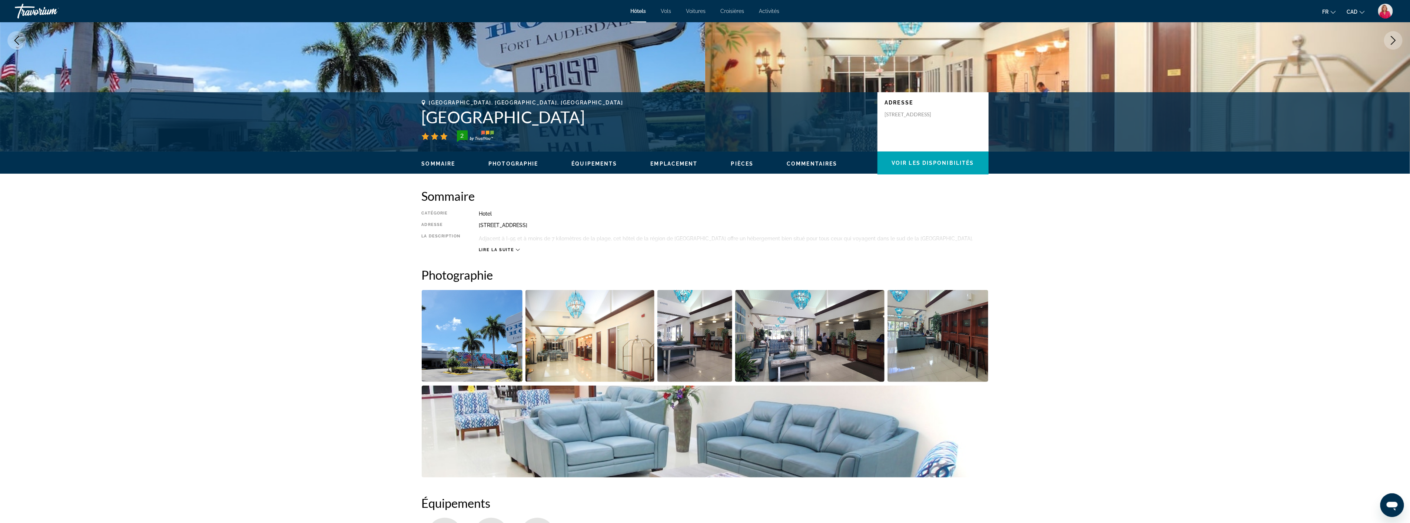
scroll to position [123, 0]
